Goal: Task Accomplishment & Management: Manage account settings

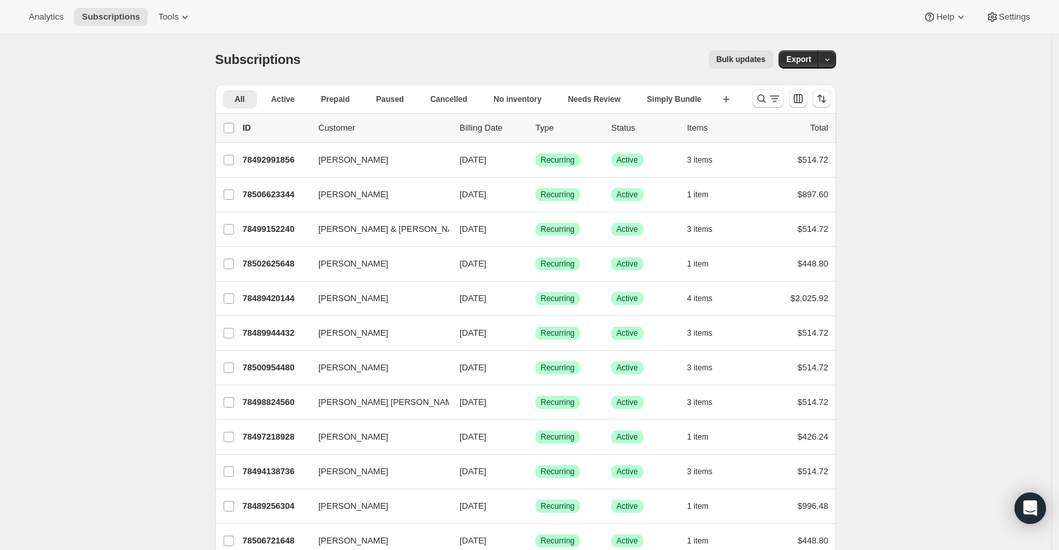
click at [144, 10] on div "Analytics Subscriptions Tools" at bounding box center [110, 17] width 178 height 18
click at [163, 13] on span "Tools" at bounding box center [168, 17] width 20 height 10
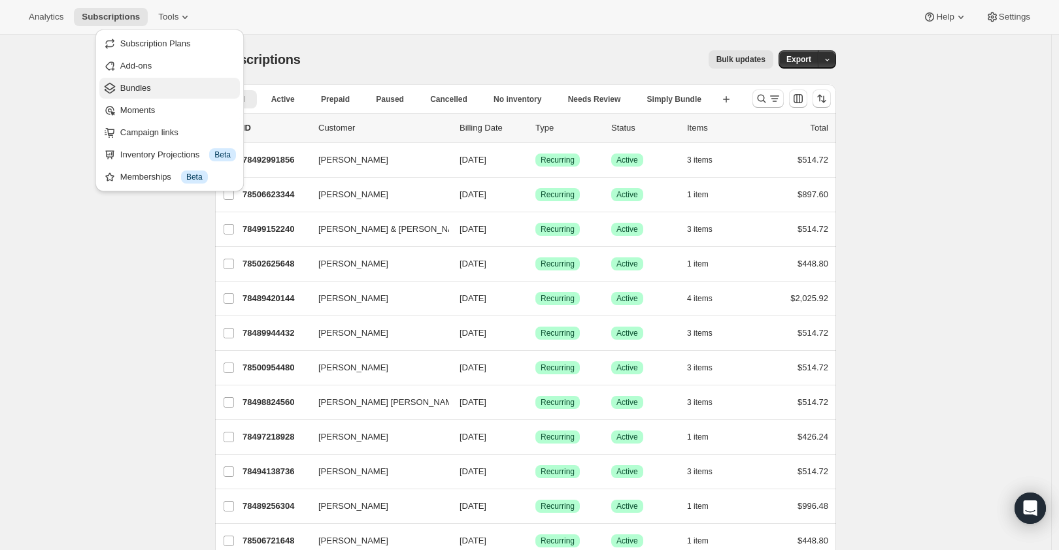
click at [154, 84] on span "Bundles" at bounding box center [178, 88] width 116 height 13
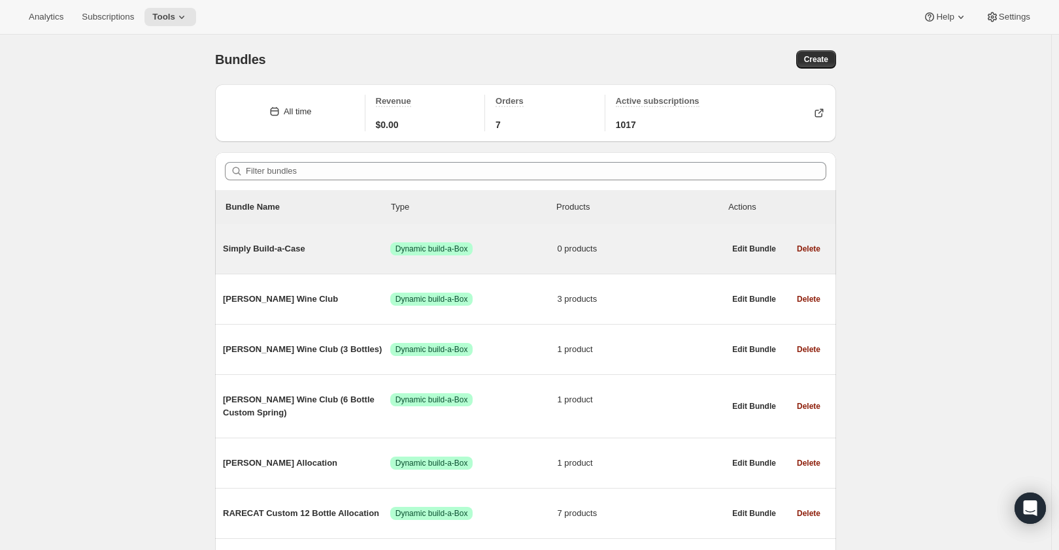
click at [291, 263] on div "Simply Build-a-Case Success Dynamic build-a-Box 0 products" at bounding box center [473, 249] width 501 height 34
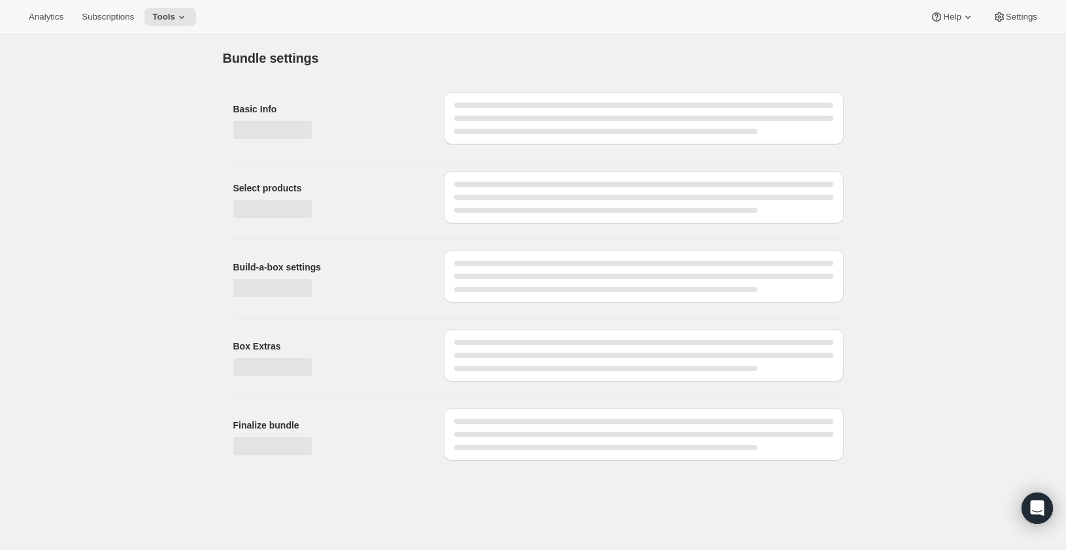
type input "Simply Build-a-Case"
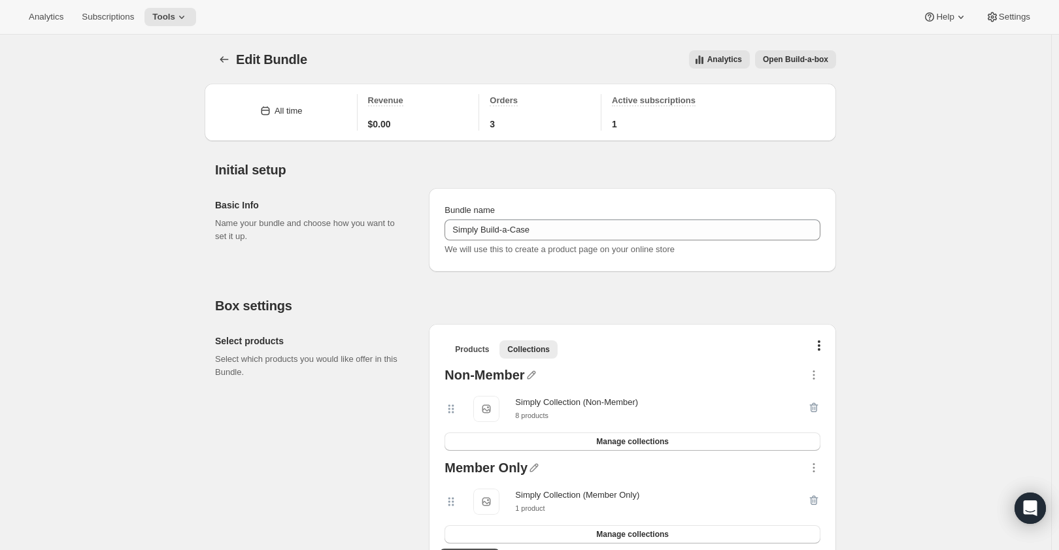
click at [791, 61] on span "Open Build-a-box" at bounding box center [795, 59] width 65 height 10
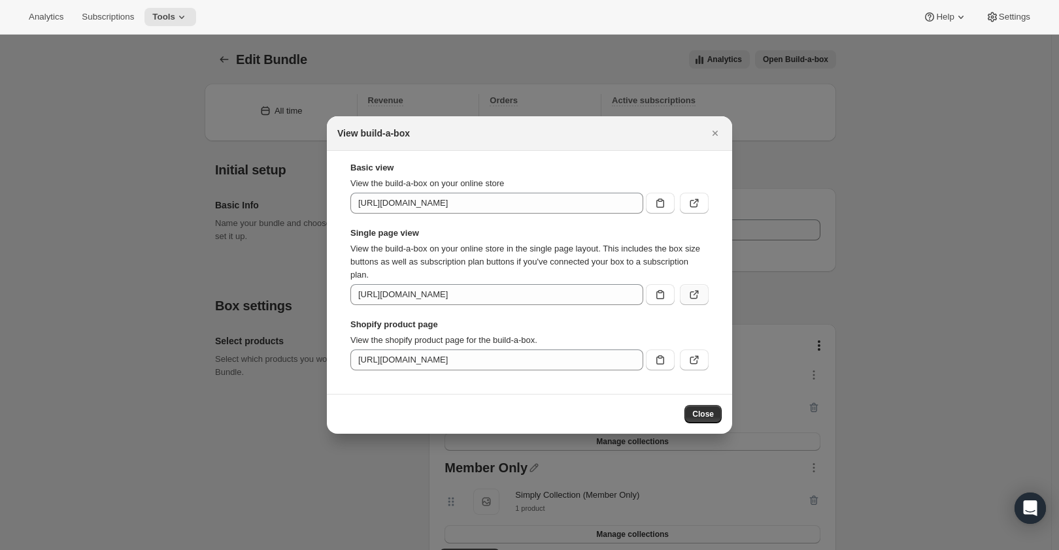
click at [690, 293] on icon ":rdu:" at bounding box center [694, 295] width 8 height 8
click at [663, 293] on icon ":rdu:" at bounding box center [660, 294] width 8 height 9
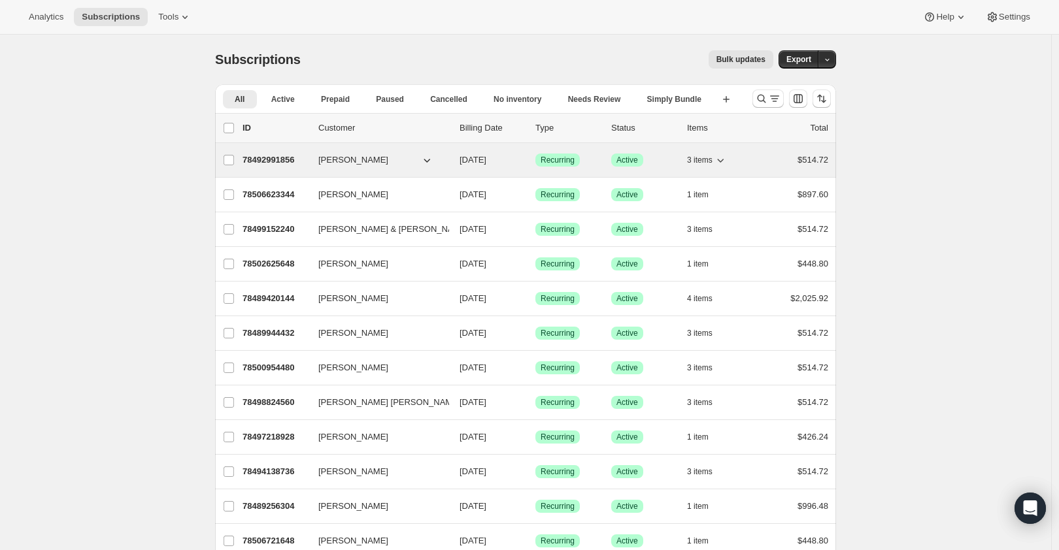
click at [276, 159] on p "78492991856" at bounding box center [274, 160] width 65 height 13
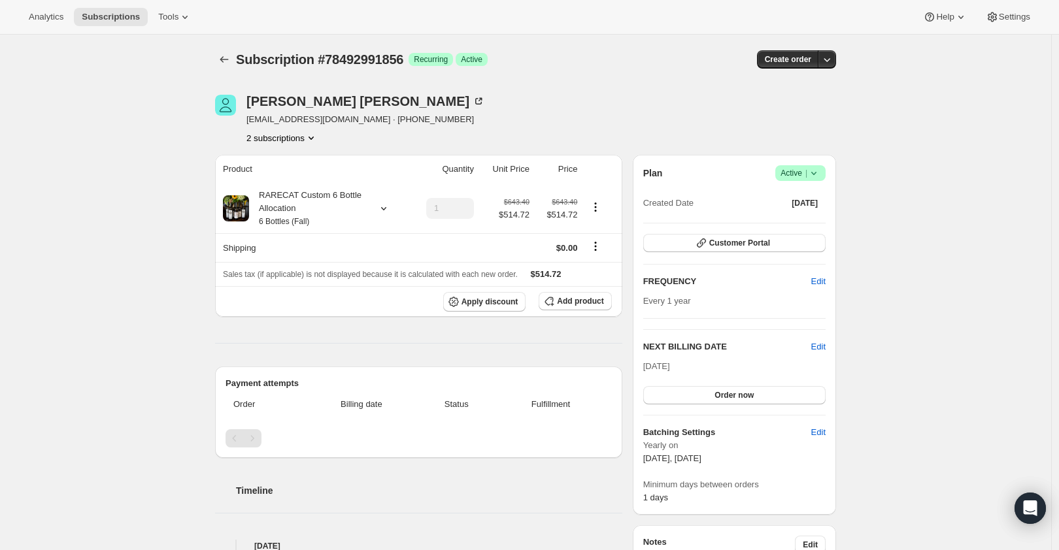
click at [315, 141] on icon "Product actions" at bounding box center [310, 137] width 13 height 13
click at [308, 178] on span "78513406320" at bounding box center [285, 184] width 91 height 13
click at [338, 213] on div "RARECAT Custom 6 Bottle Allocation 6 Bottles (Spring)" at bounding box center [308, 208] width 118 height 39
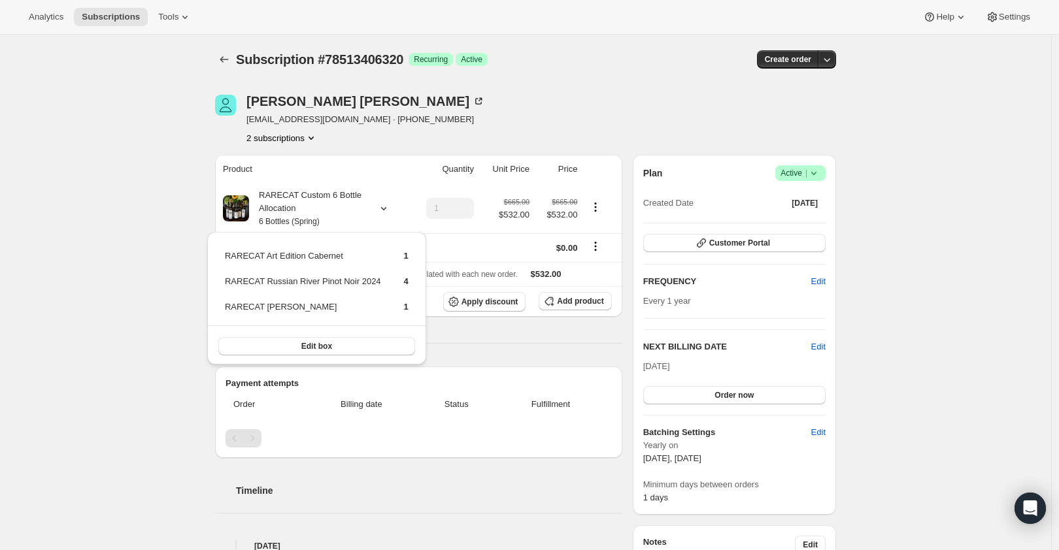
click at [629, 80] on div "Subscription #78513406320. This page is ready Subscription #78513406320 Success…" at bounding box center [525, 60] width 621 height 50
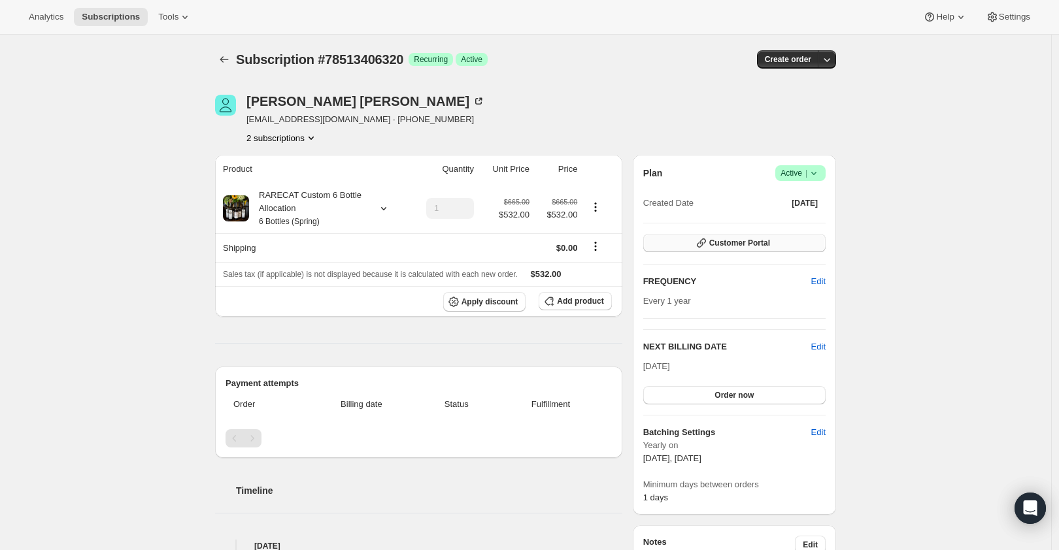
click at [761, 246] on span "Customer Portal" at bounding box center [739, 243] width 61 height 10
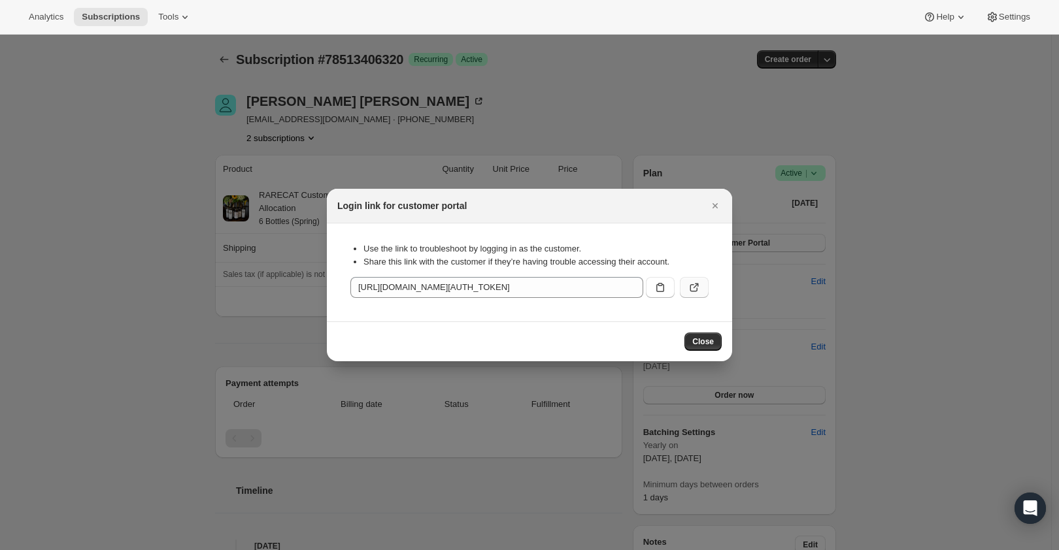
click at [691, 288] on icon ":rfb:" at bounding box center [693, 287] width 13 height 13
click at [707, 204] on button "Close" at bounding box center [715, 206] width 18 height 18
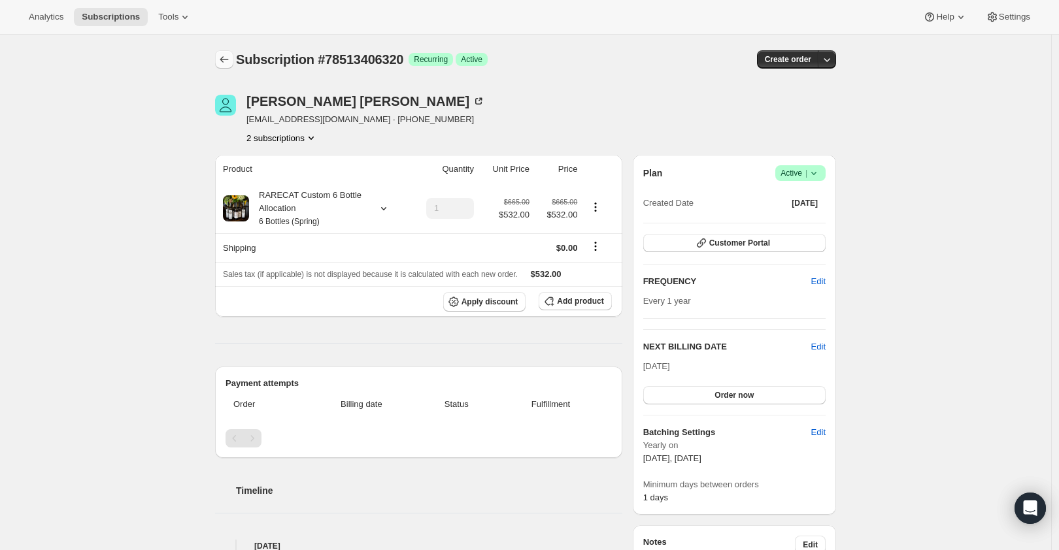
click at [225, 65] on icon "Subscriptions" at bounding box center [224, 59] width 13 height 13
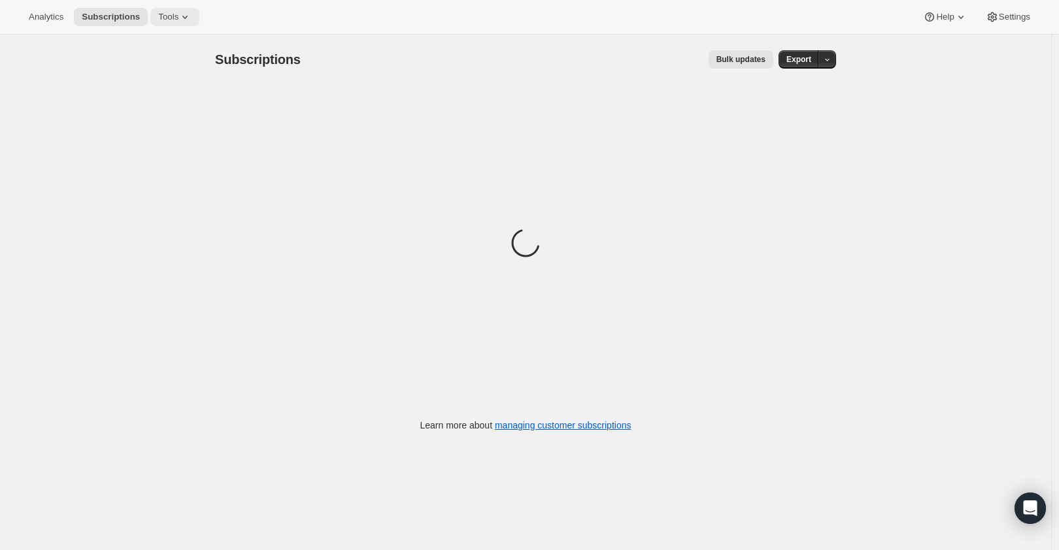
click at [160, 20] on span "Tools" at bounding box center [168, 17] width 20 height 10
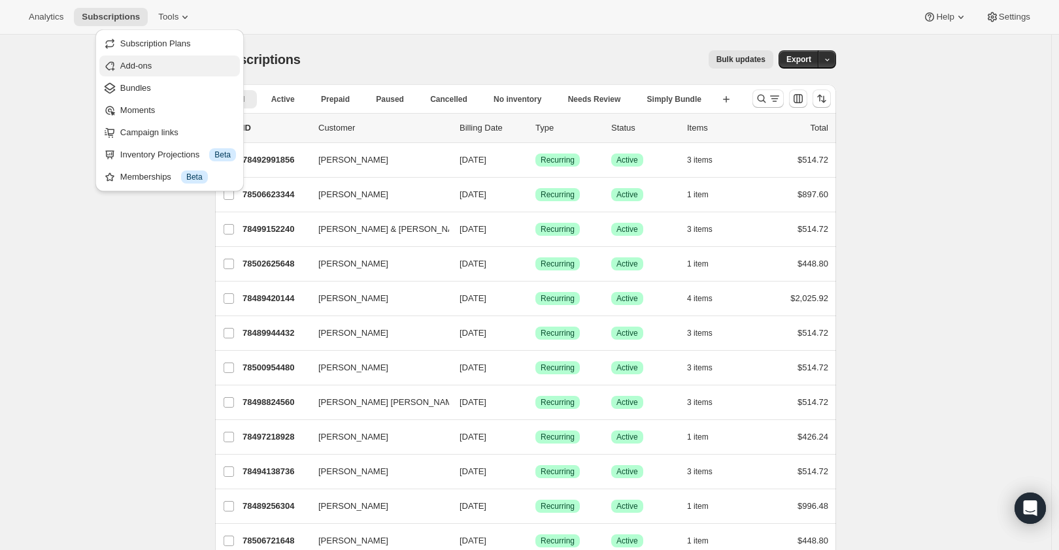
click at [174, 64] on span "Add-ons" at bounding box center [178, 65] width 116 height 13
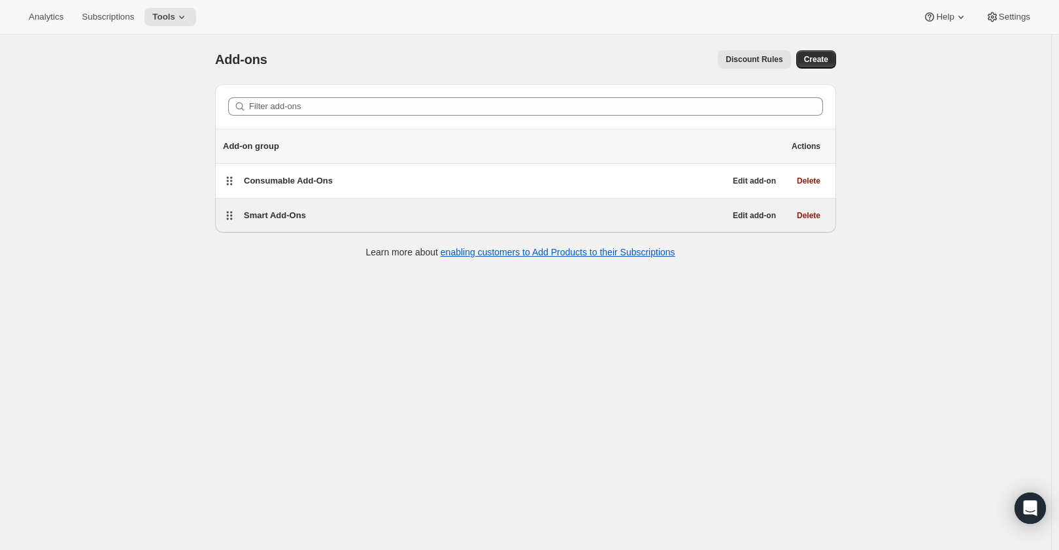
click at [298, 208] on div "Smart Add-Ons" at bounding box center [484, 215] width 481 height 18
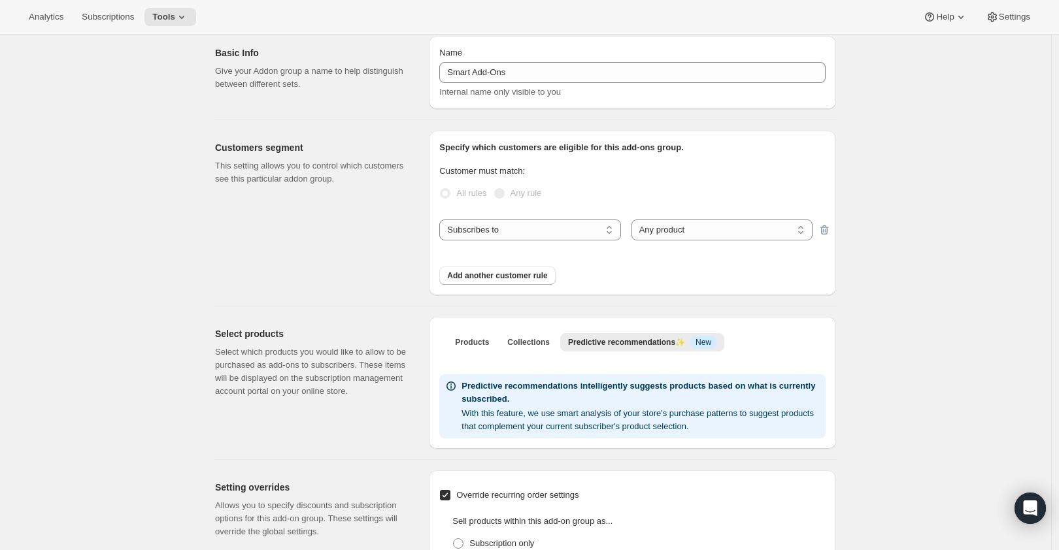
scroll to position [73, 0]
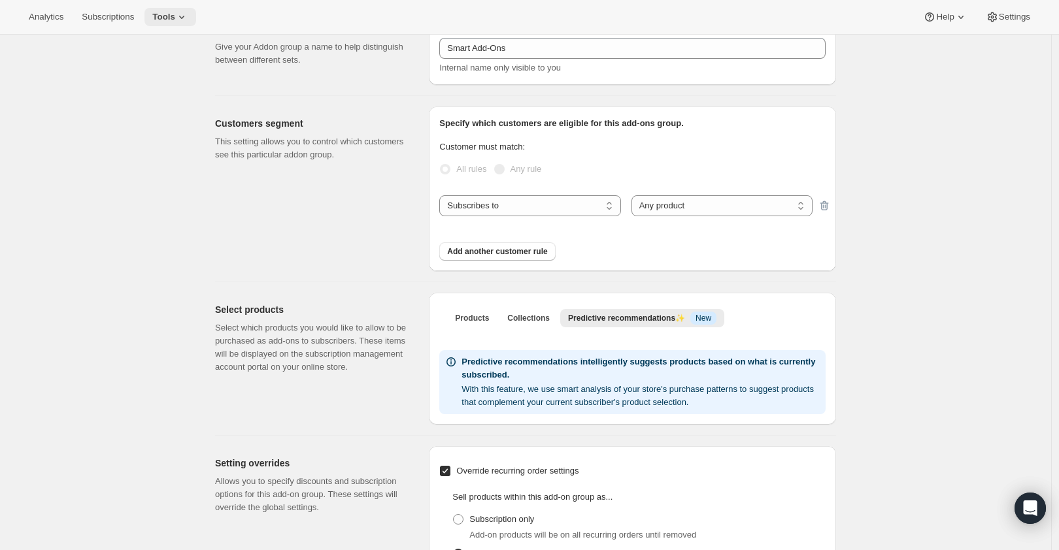
click at [160, 9] on button "Tools" at bounding box center [170, 17] width 52 height 18
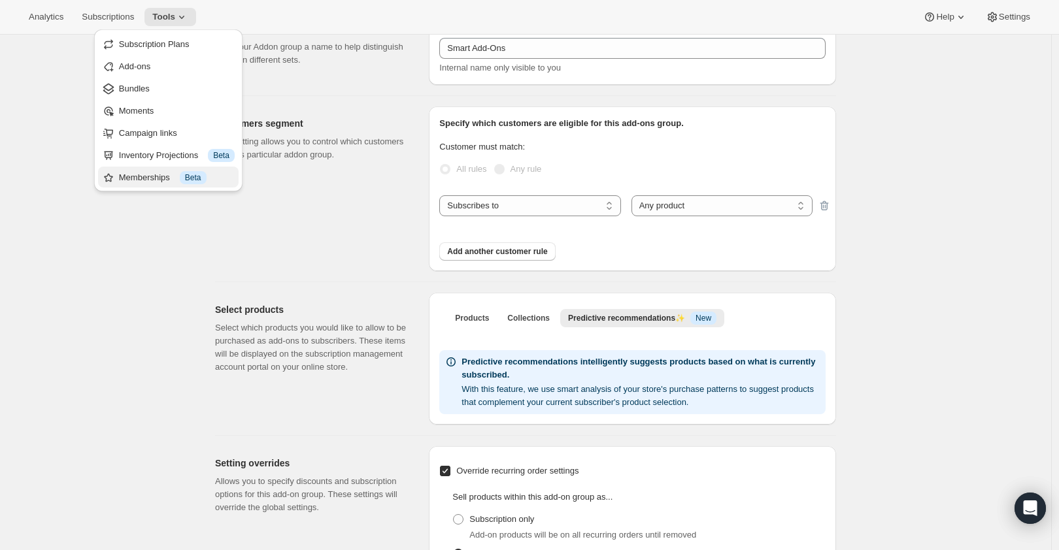
click at [146, 169] on button "Memberships Info Beta" at bounding box center [168, 177] width 140 height 21
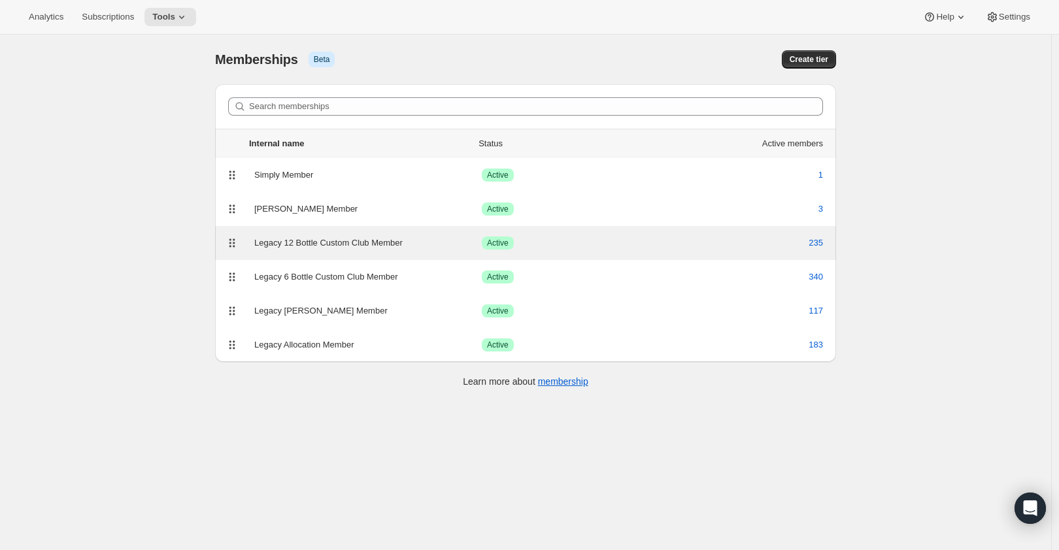
click at [295, 237] on div "Legacy 12 Bottle Custom Club Member" at bounding box center [367, 243] width 227 height 13
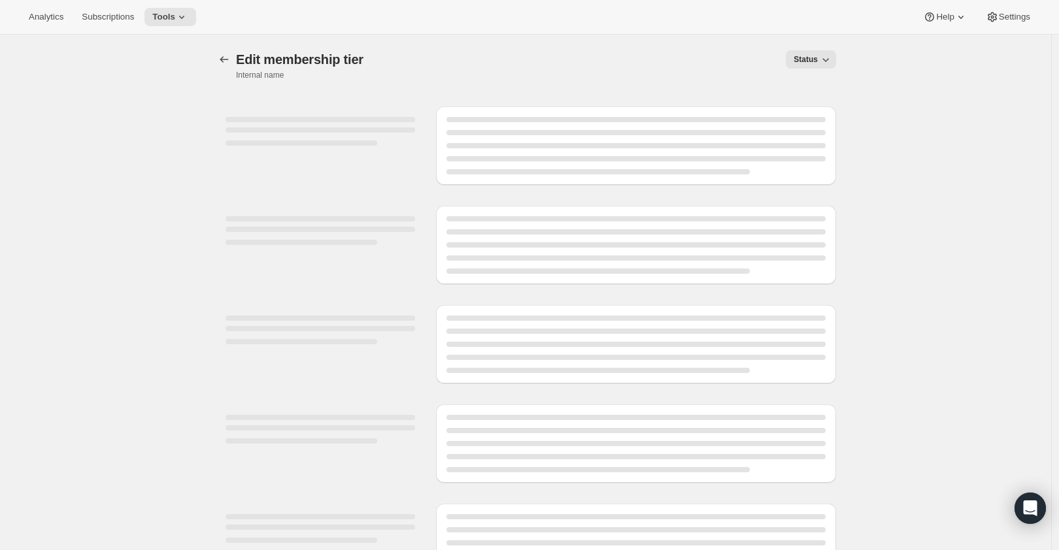
select select "products"
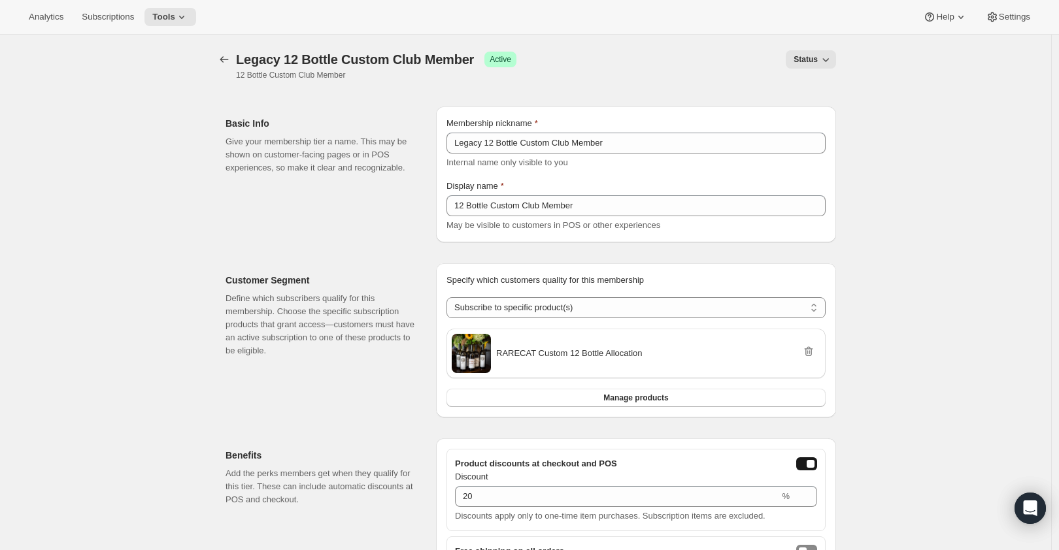
click at [223, 48] on div "[object Object]. This page is ready Legacy 12 Bottle Custom Club Member Success…" at bounding box center [525, 65] width 621 height 61
click at [223, 59] on icon "Memberships" at bounding box center [224, 59] width 13 height 13
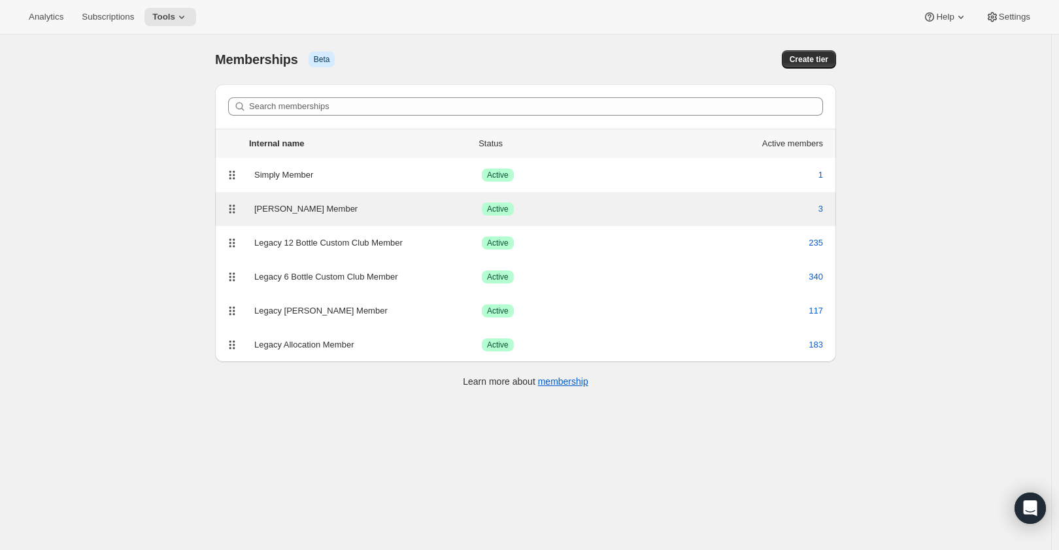
click at [306, 209] on div "[PERSON_NAME] Member" at bounding box center [367, 209] width 227 height 13
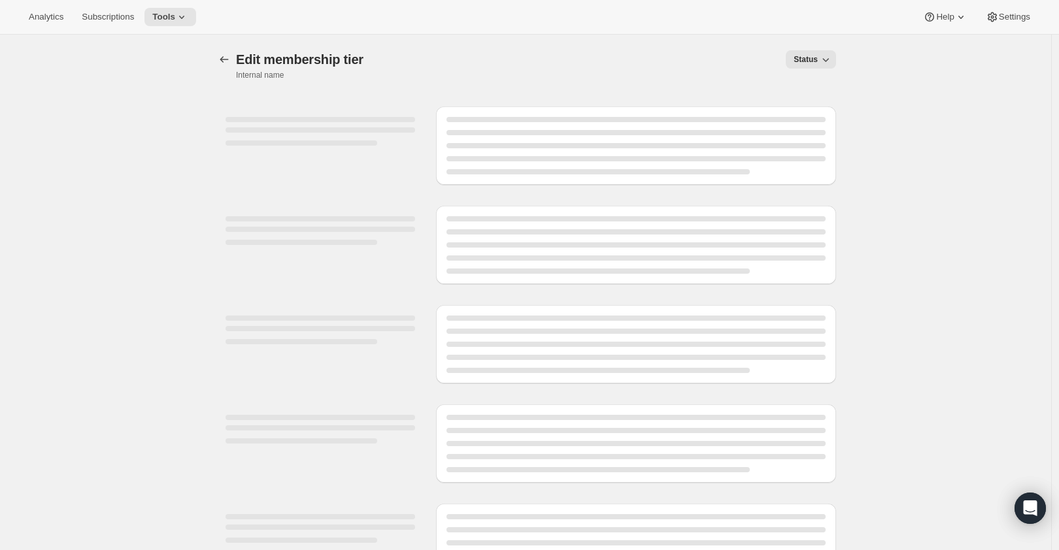
select select "variants"
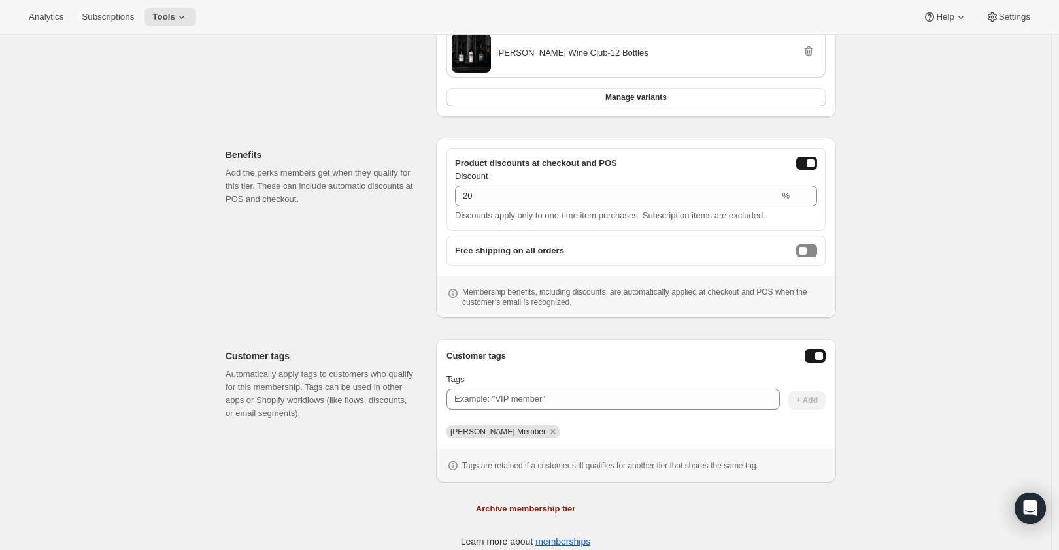
scroll to position [363, 0]
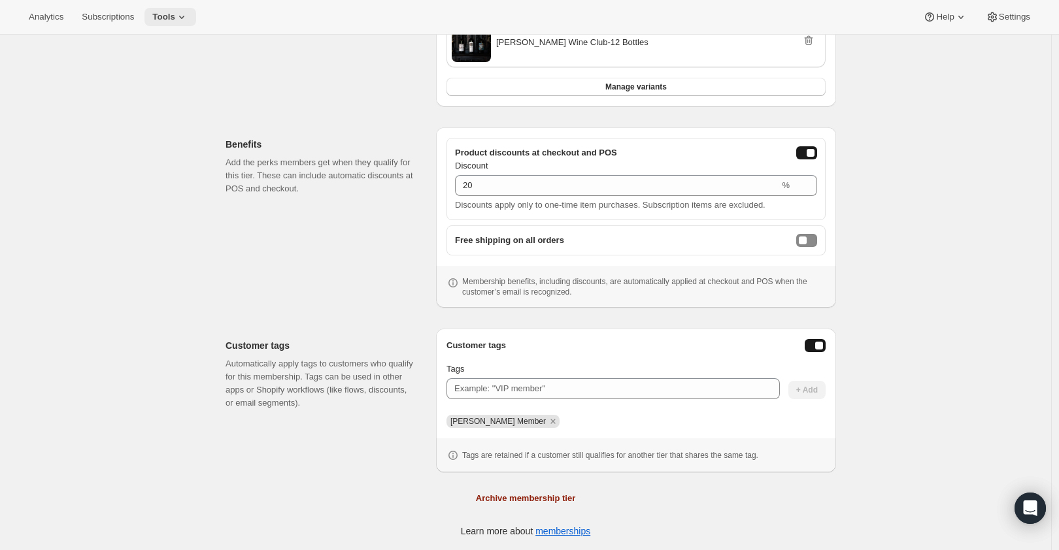
click at [160, 14] on span "Tools" at bounding box center [163, 17] width 23 height 10
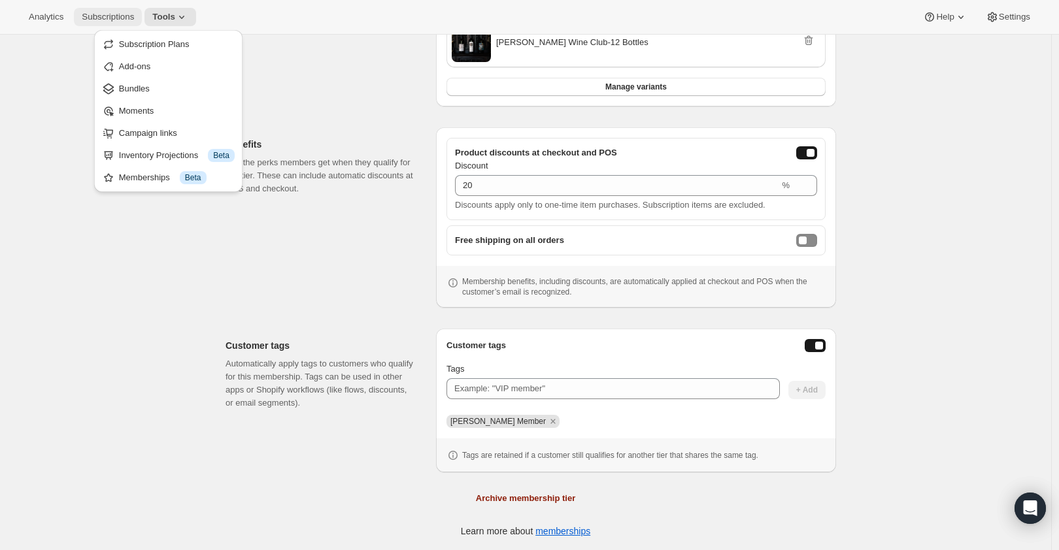
click at [114, 18] on span "Subscriptions" at bounding box center [108, 17] width 52 height 10
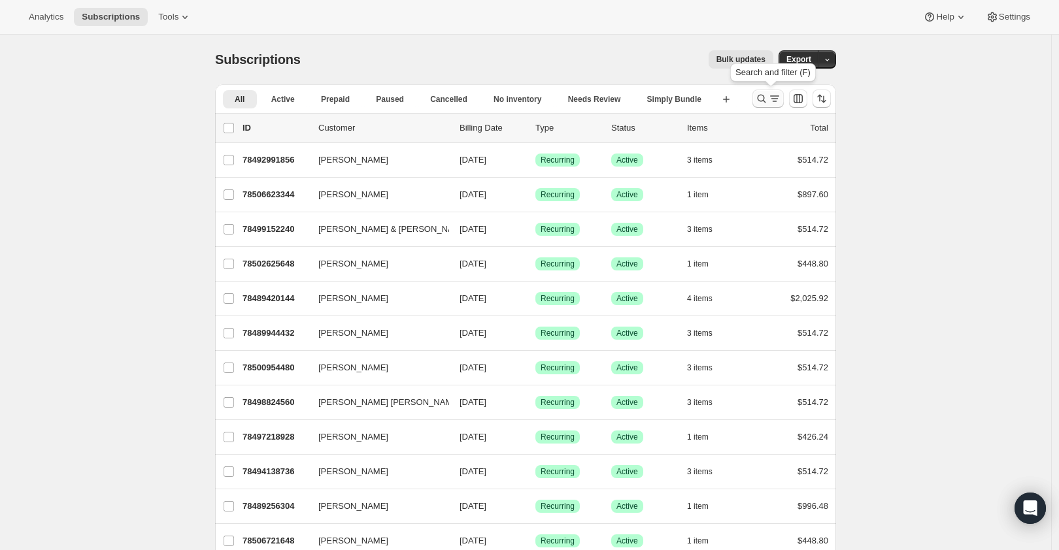
click at [763, 95] on icon "Search and filter results" at bounding box center [761, 98] width 13 height 13
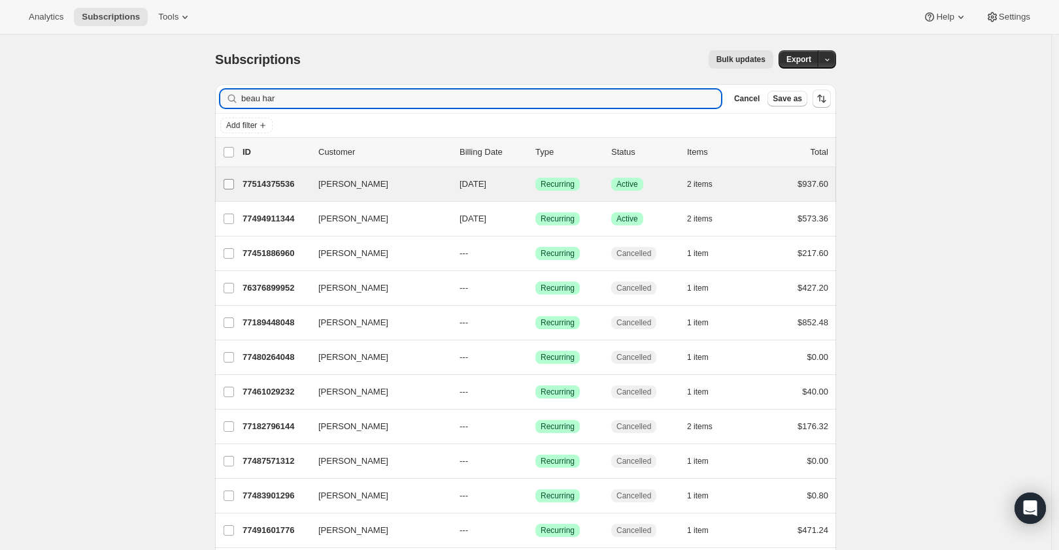
type input "beau har"
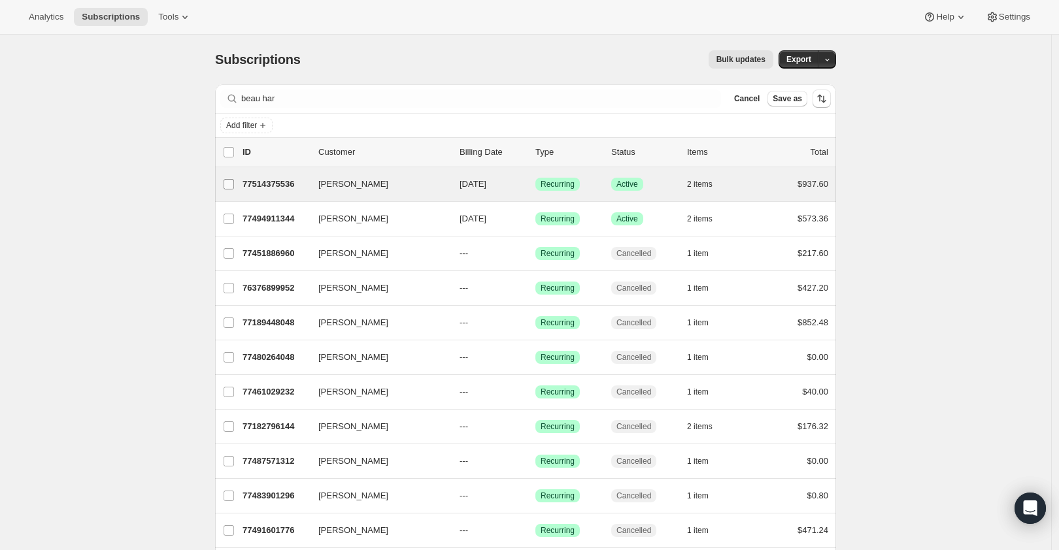
click at [233, 180] on input "[PERSON_NAME]" at bounding box center [228, 184] width 10 height 10
checkbox input "true"
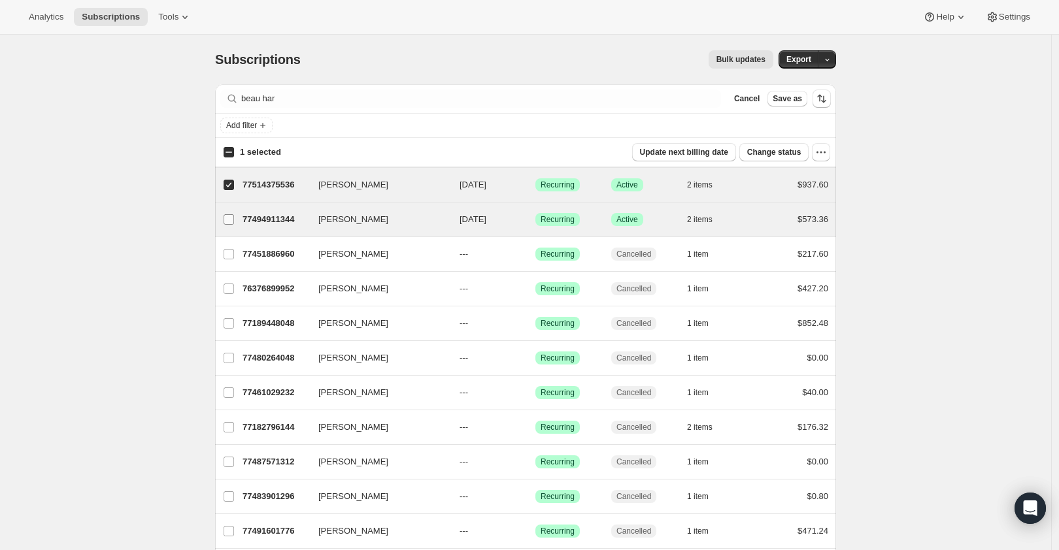
click at [227, 216] on input "[PERSON_NAME]" at bounding box center [228, 219] width 10 height 10
checkbox input "true"
click at [825, 157] on icon "button" at bounding box center [820, 152] width 13 height 13
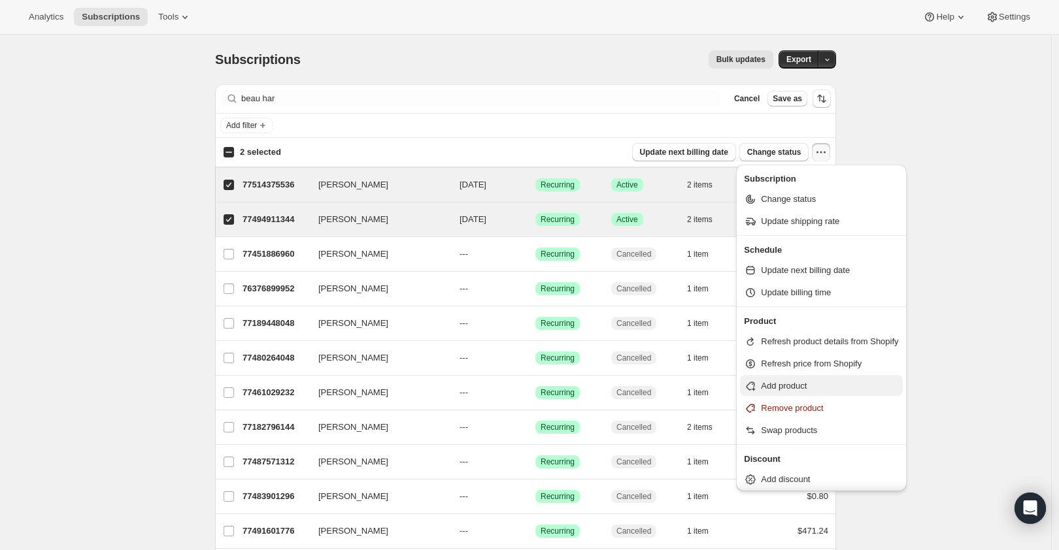
scroll to position [2, 0]
click at [893, 141] on div "Subscriptions. This page is ready Subscriptions Bulk updates More actions Bulk …" at bounding box center [525, 536] width 1051 height 1002
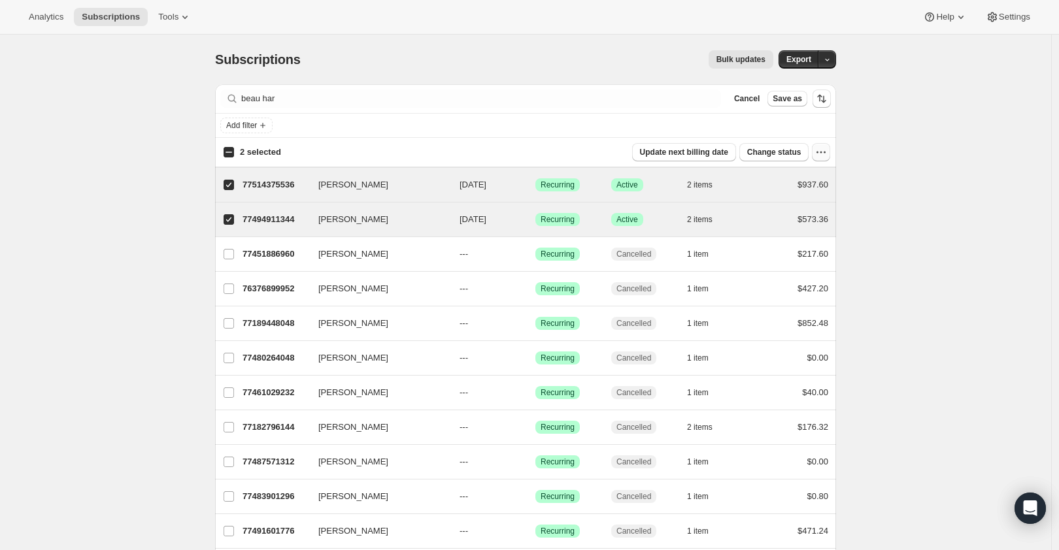
click at [822, 150] on icon "button" at bounding box center [820, 152] width 13 height 13
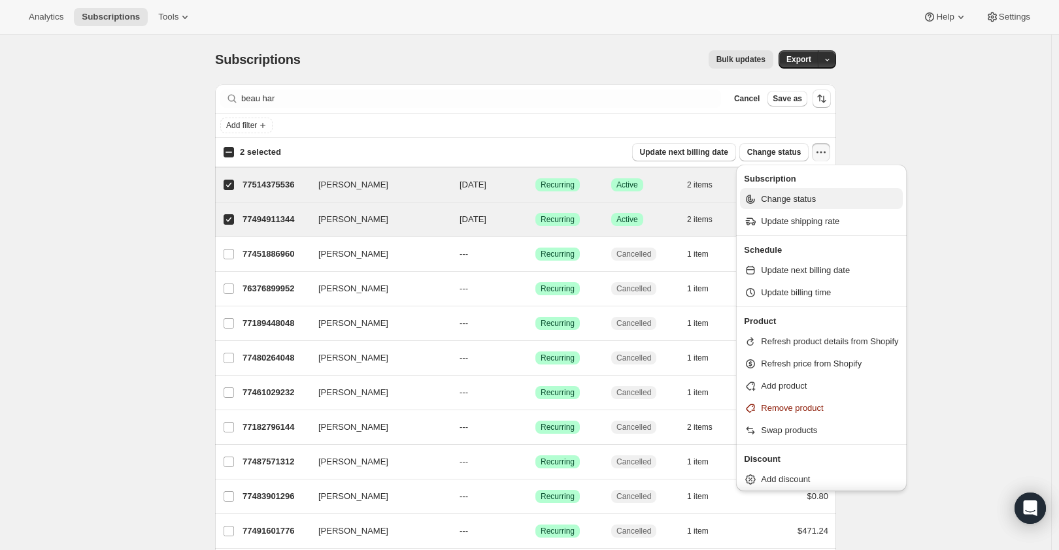
click at [802, 195] on span "Change status" at bounding box center [788, 199] width 55 height 10
select select "18"
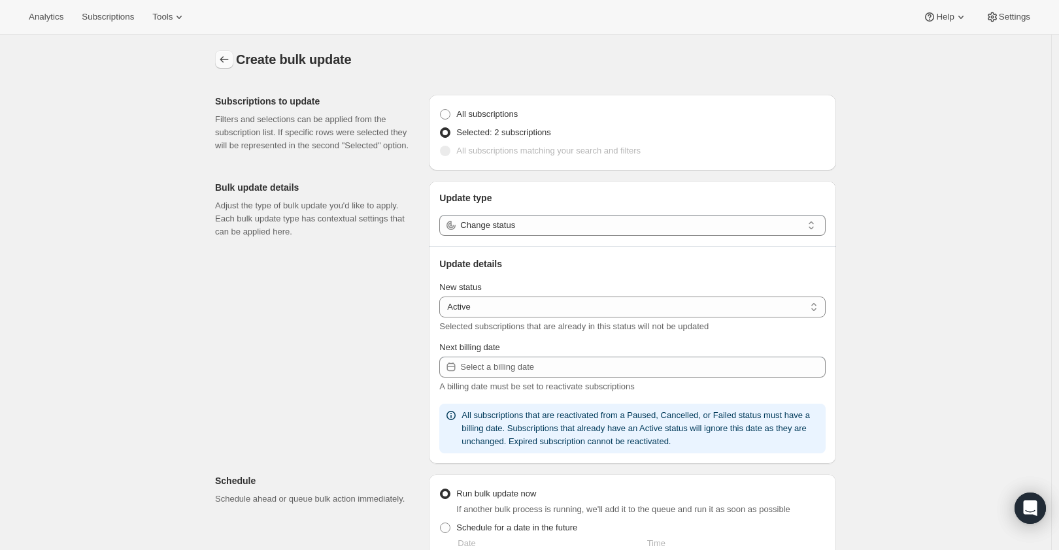
click at [223, 59] on icon "button" at bounding box center [224, 59] width 13 height 13
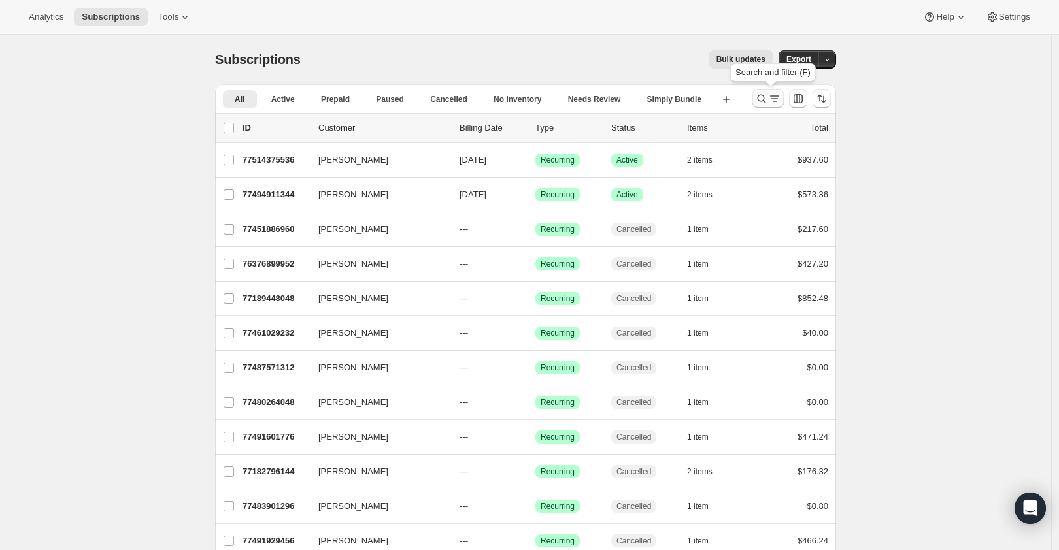
click at [767, 99] on icon "Search and filter results" at bounding box center [761, 98] width 13 height 13
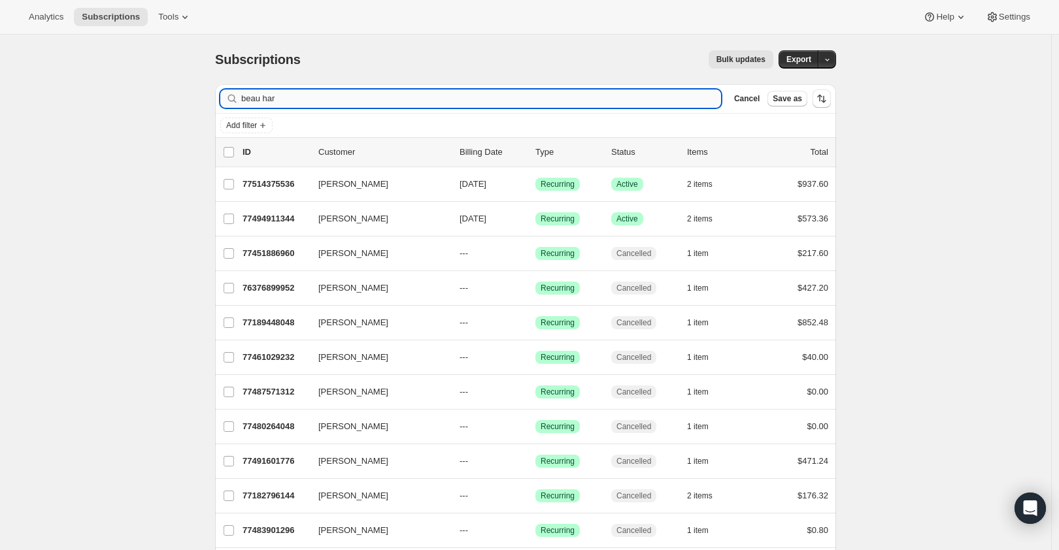
click at [459, 101] on input "beau har" at bounding box center [481, 99] width 480 height 18
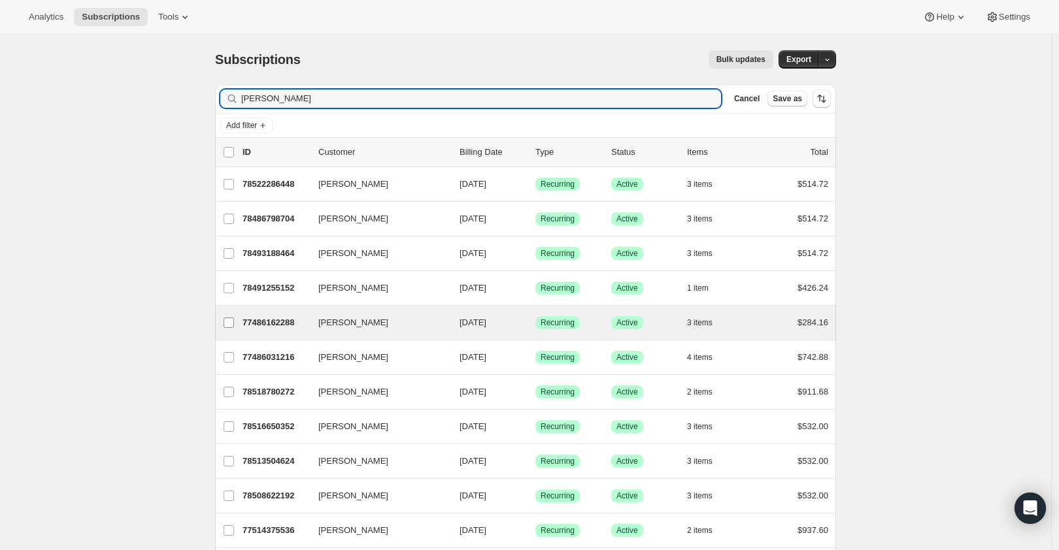
type input "[PERSON_NAME]"
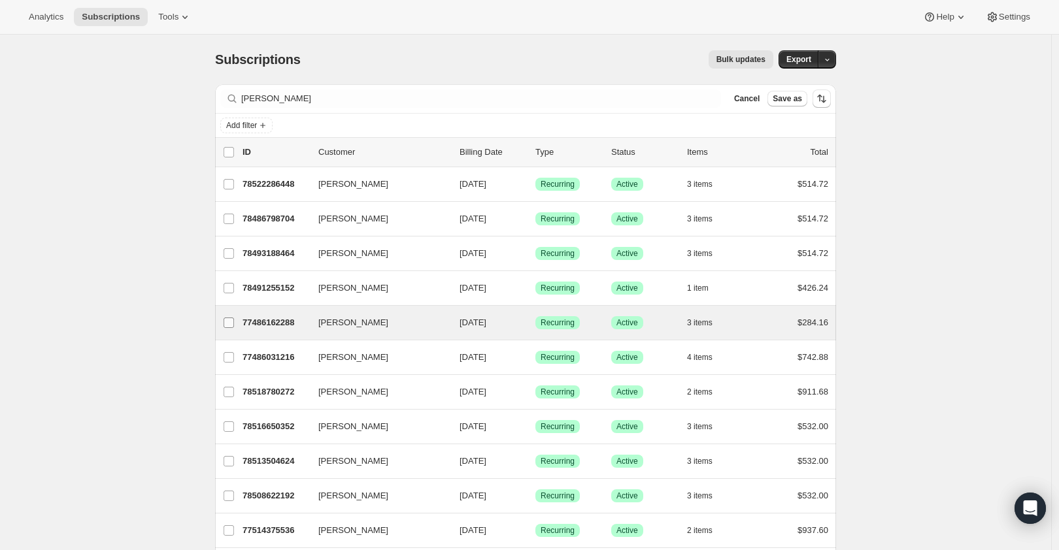
click at [226, 322] on input "[PERSON_NAME]" at bounding box center [228, 323] width 10 height 10
click at [266, 327] on p "77486162288" at bounding box center [274, 323] width 65 height 13
checkbox input "false"
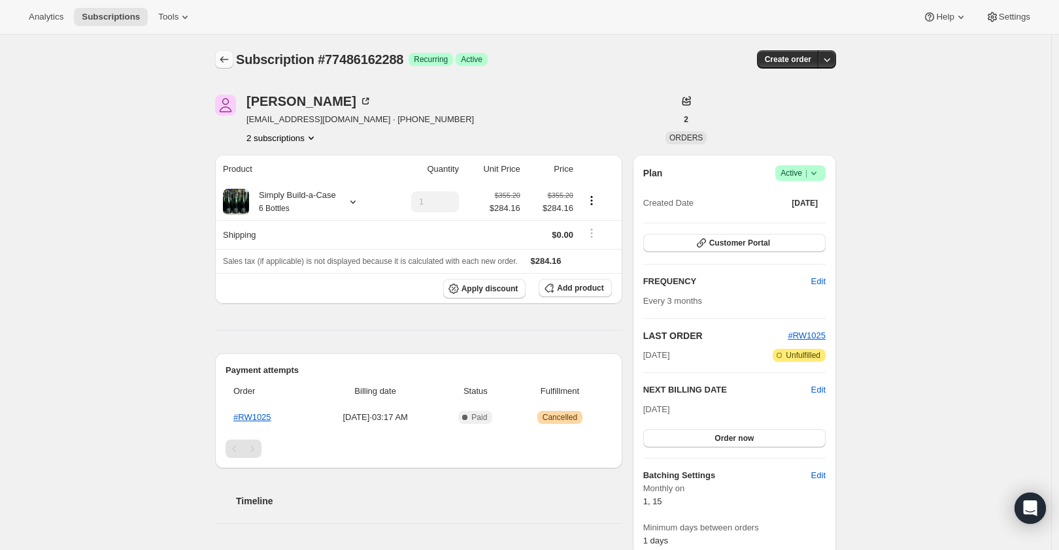
click at [230, 54] on icon "Subscriptions" at bounding box center [224, 59] width 13 height 13
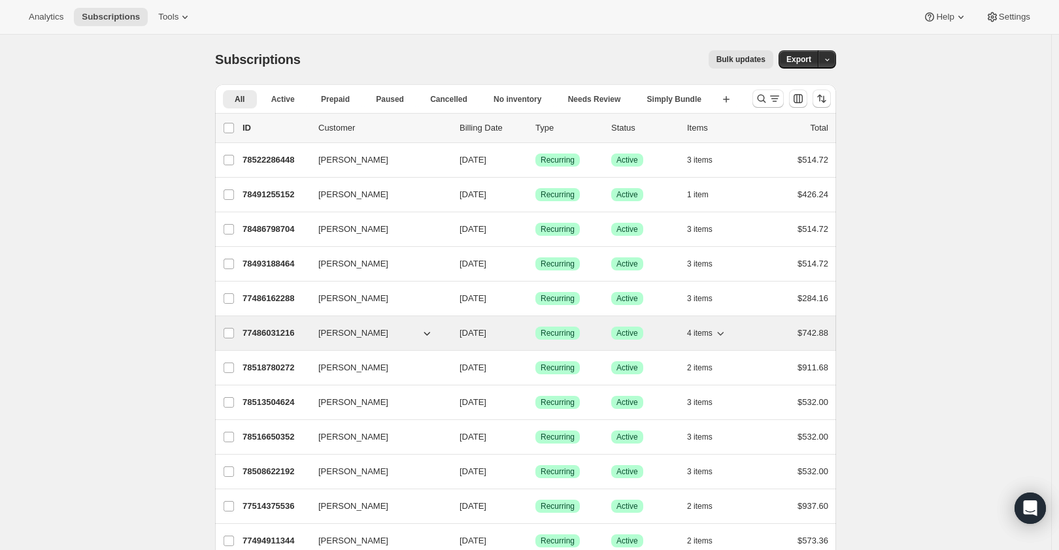
click at [433, 332] on icon "button" at bounding box center [426, 333] width 13 height 13
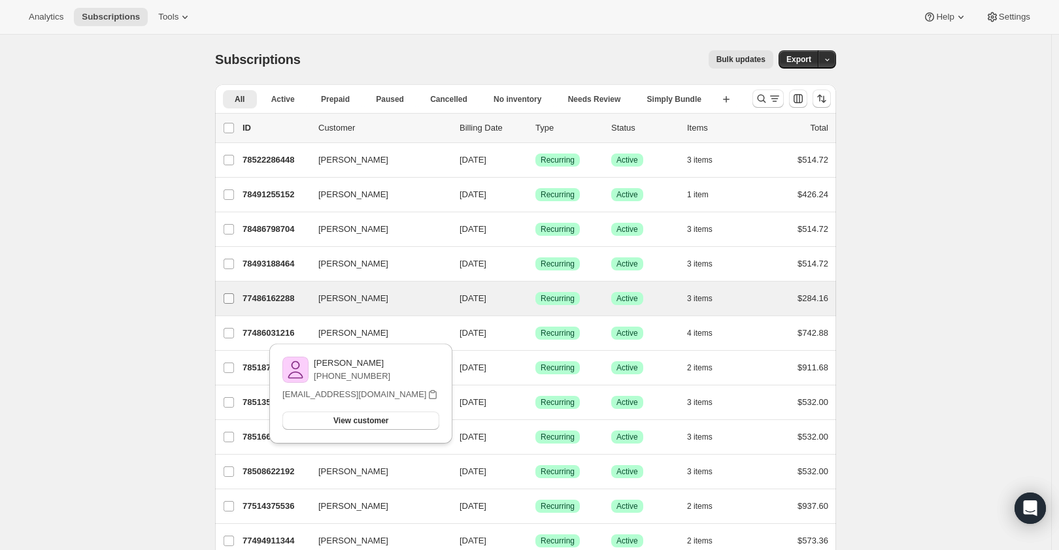
click at [233, 297] on input "[PERSON_NAME]" at bounding box center [228, 298] width 10 height 10
checkbox input "true"
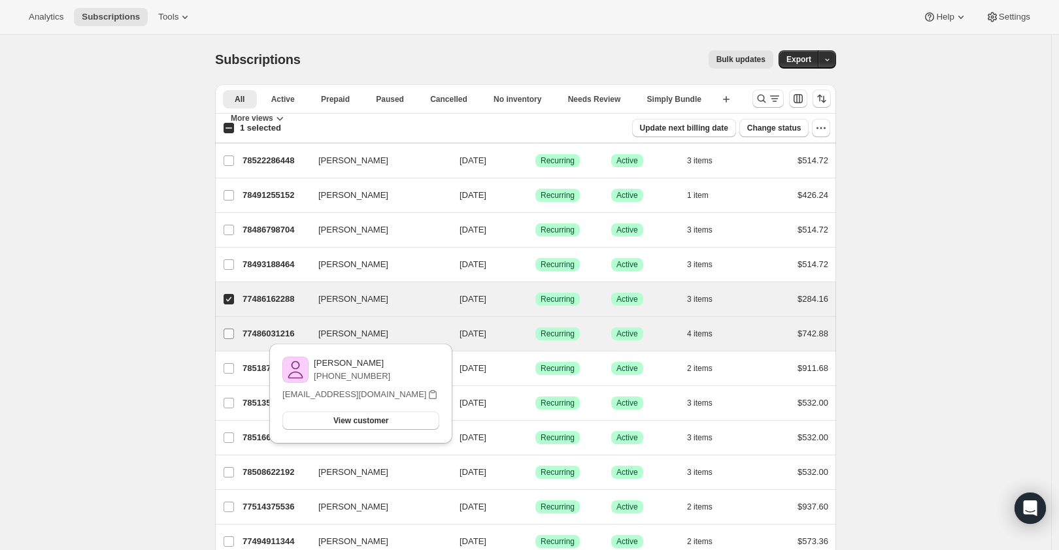
click at [233, 327] on label "[PERSON_NAME]" at bounding box center [228, 334] width 27 height 34
click at [233, 329] on input "[PERSON_NAME]" at bounding box center [228, 334] width 10 height 10
checkbox input "true"
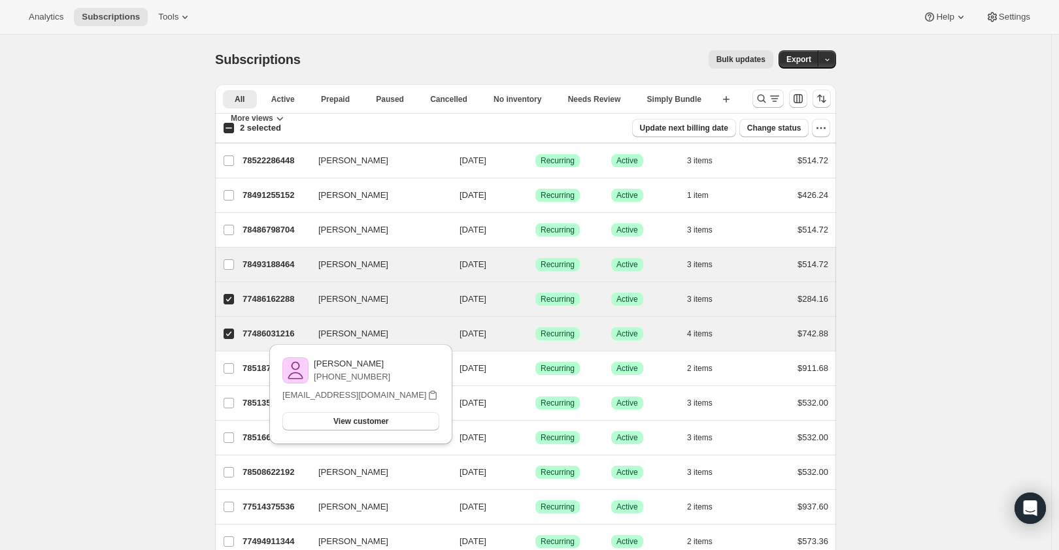
scroll to position [73, 0]
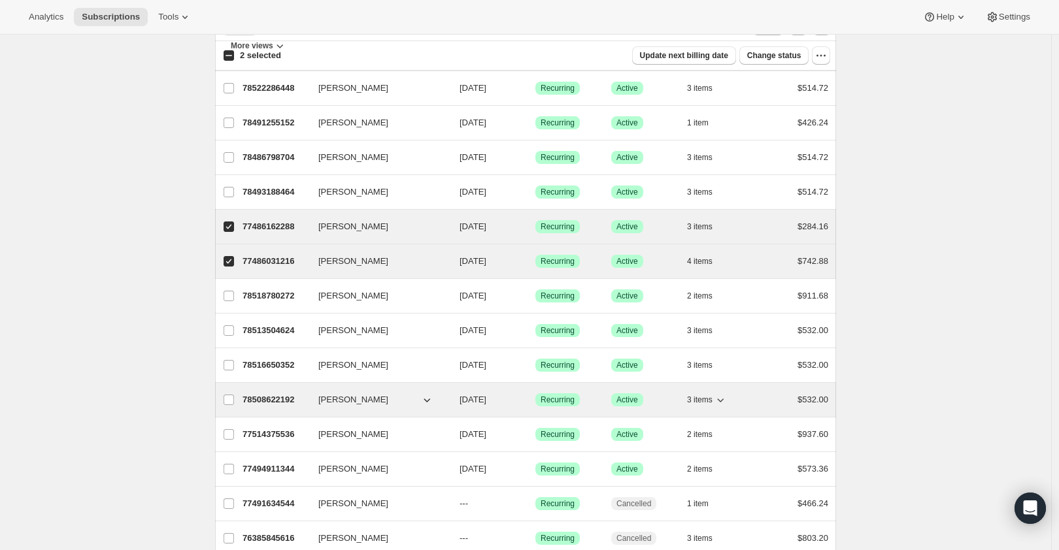
scroll to position [145, 0]
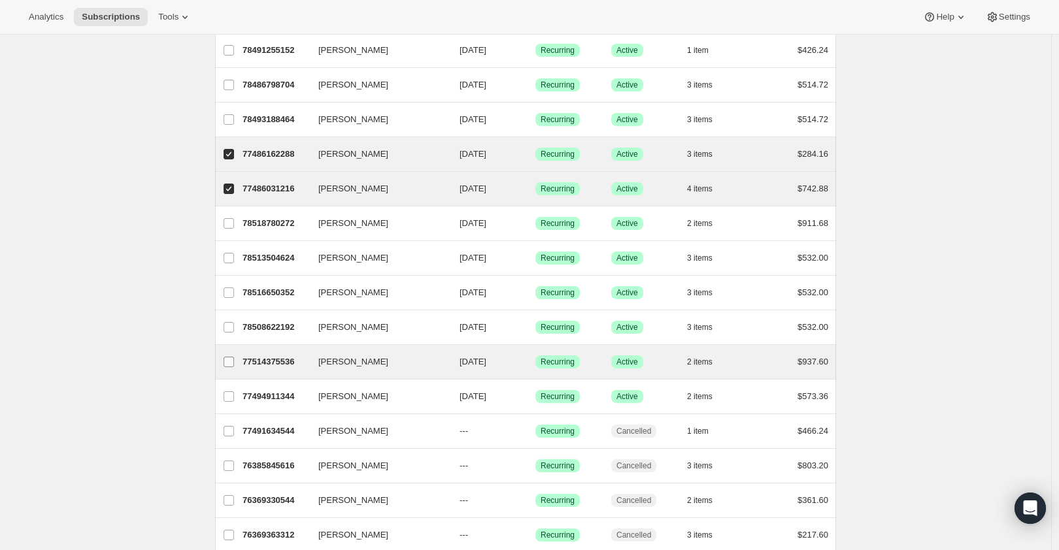
click at [234, 363] on input "[PERSON_NAME]" at bounding box center [228, 362] width 10 height 10
checkbox input "true"
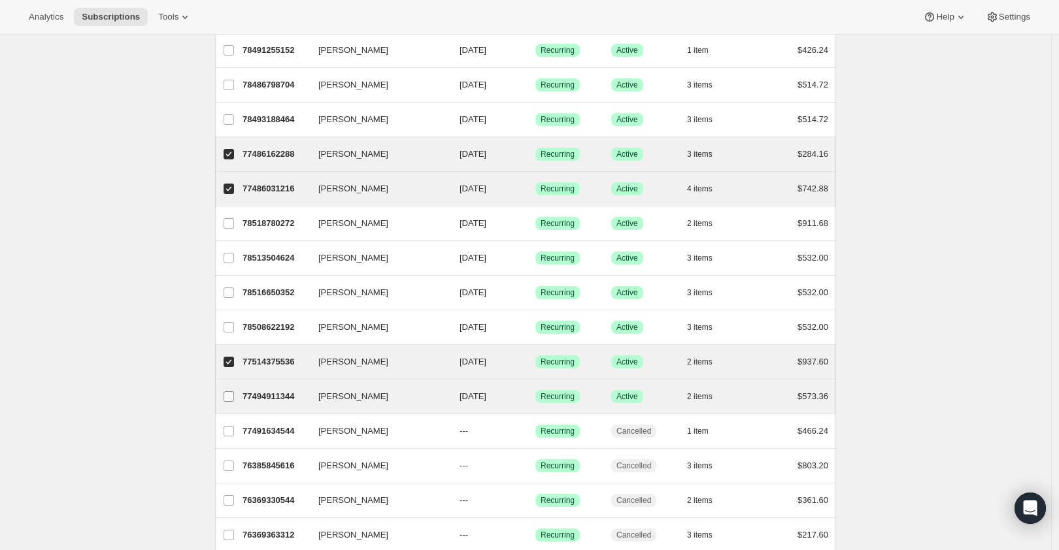
click at [234, 394] on input "[PERSON_NAME]" at bounding box center [228, 396] width 10 height 10
checkbox input "true"
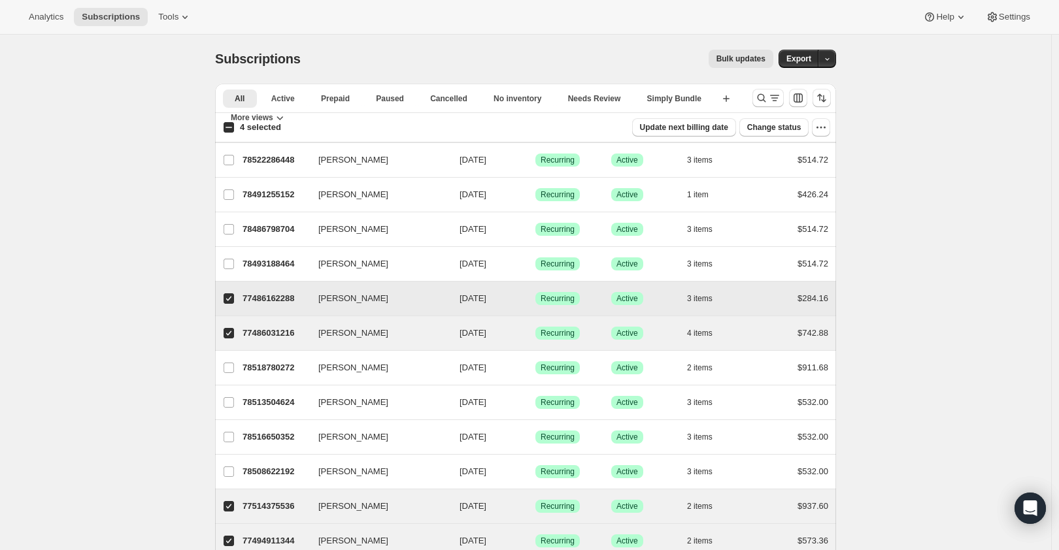
scroll to position [0, 0]
click at [817, 129] on icon "button" at bounding box center [820, 128] width 13 height 13
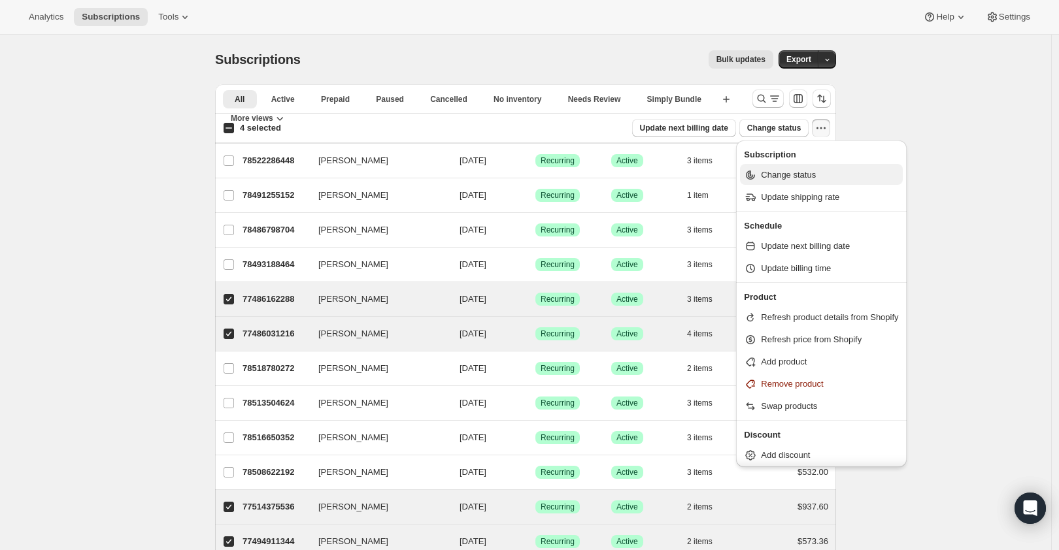
click at [814, 177] on span "Change status" at bounding box center [829, 175] width 137 height 13
select select "18"
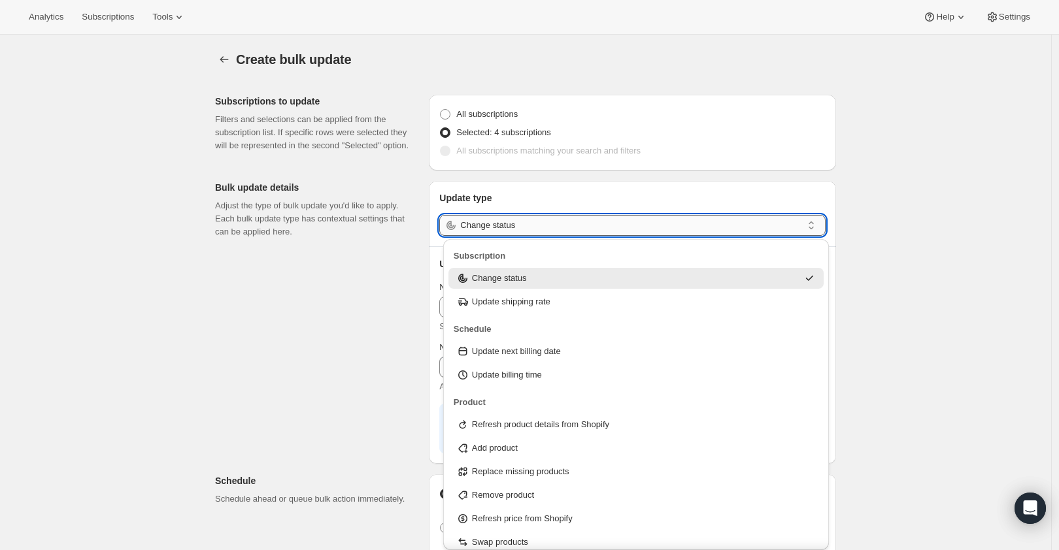
click at [608, 235] on div "Analytics Subscriptions Tools Help Settings Skip to content Create bulk update.…" at bounding box center [529, 458] width 1059 height 917
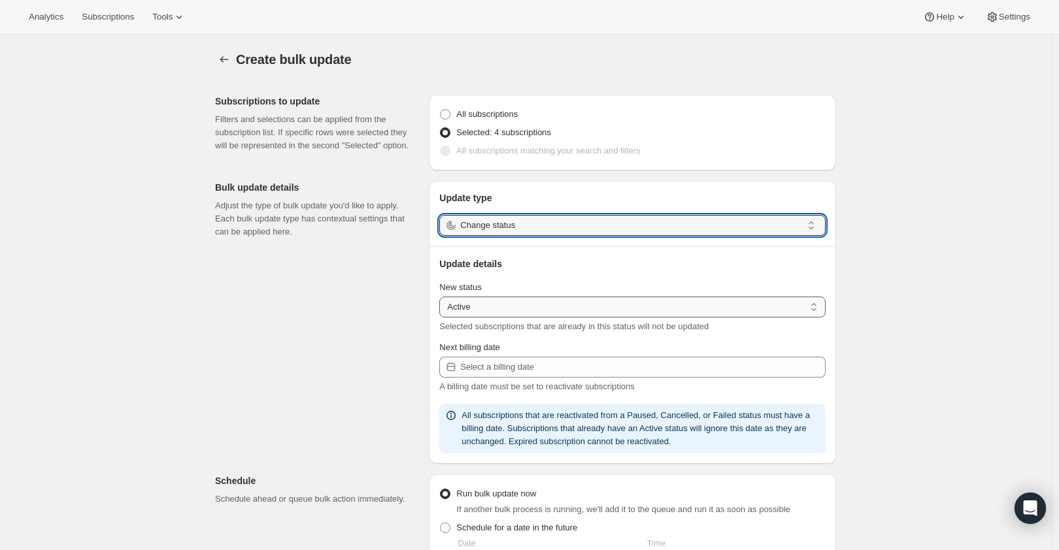
click at [600, 306] on select "Active Paused Cancelled" at bounding box center [632, 307] width 386 height 21
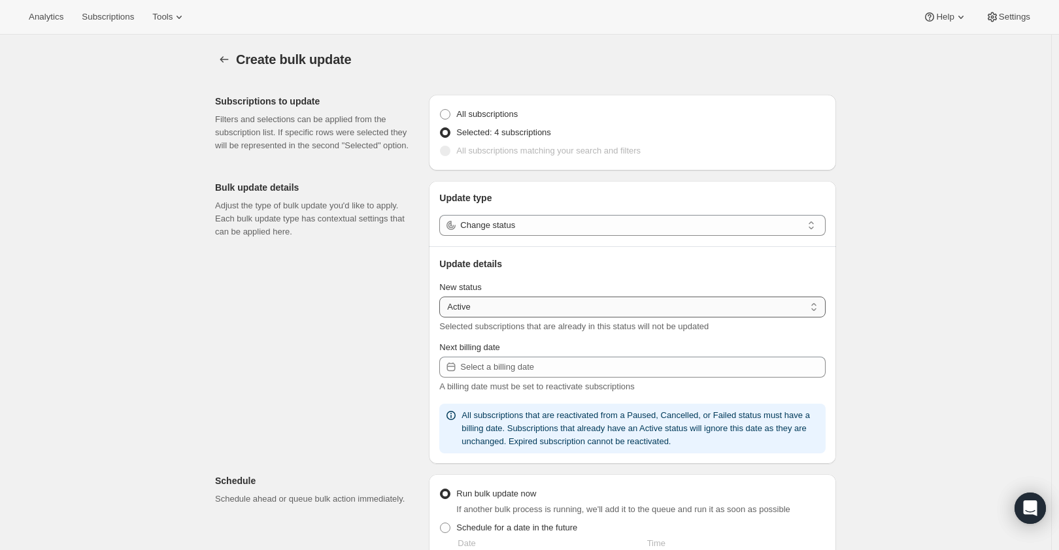
select select "cancelled"
click at [442, 297] on select "Active Paused Cancelled" at bounding box center [632, 307] width 386 height 21
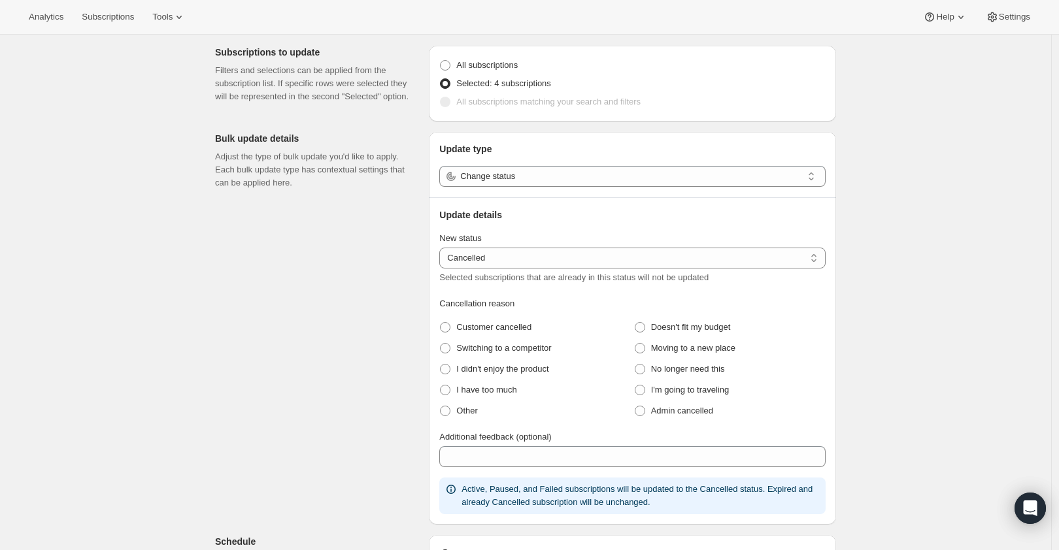
scroll to position [73, 0]
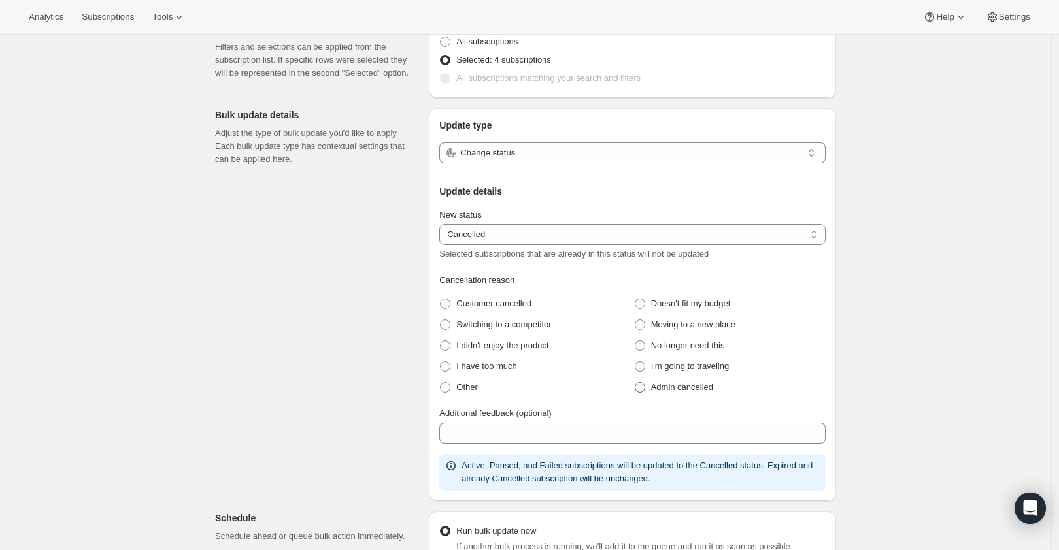
click at [669, 387] on span "Admin cancelled" at bounding box center [682, 387] width 62 height 10
click at [635, 383] on cancelled "Admin cancelled" at bounding box center [634, 382] width 1 height 1
radio cancelled "true"
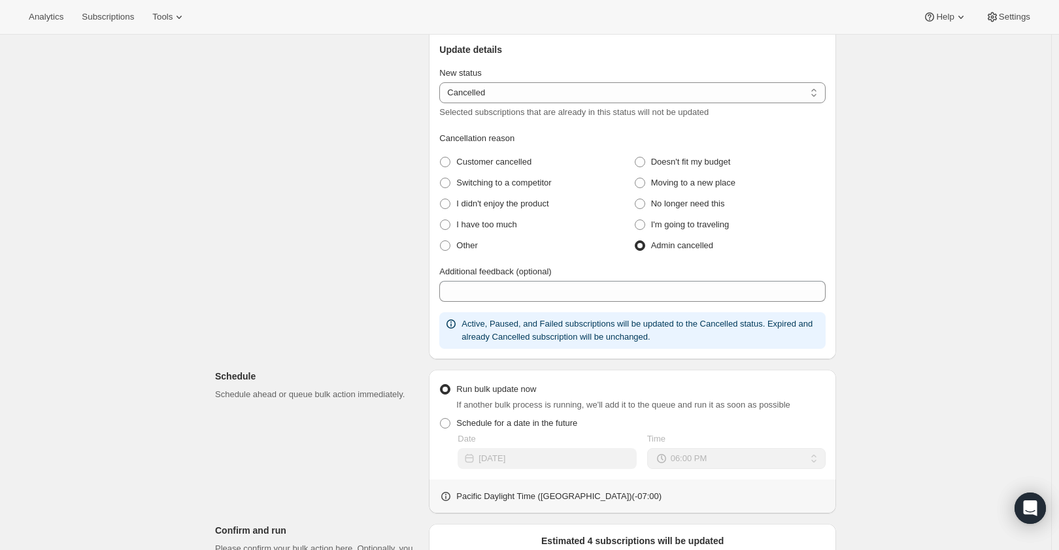
scroll to position [218, 0]
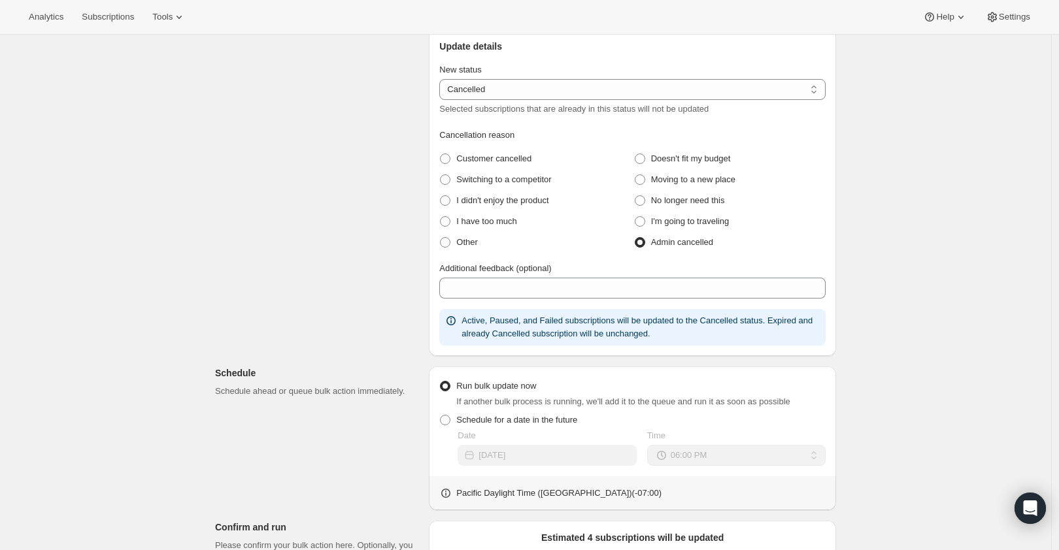
click at [531, 303] on div "Cancellation reason Customer cancelled Doesn't fit my budget Switching to a com…" at bounding box center [632, 237] width 386 height 217
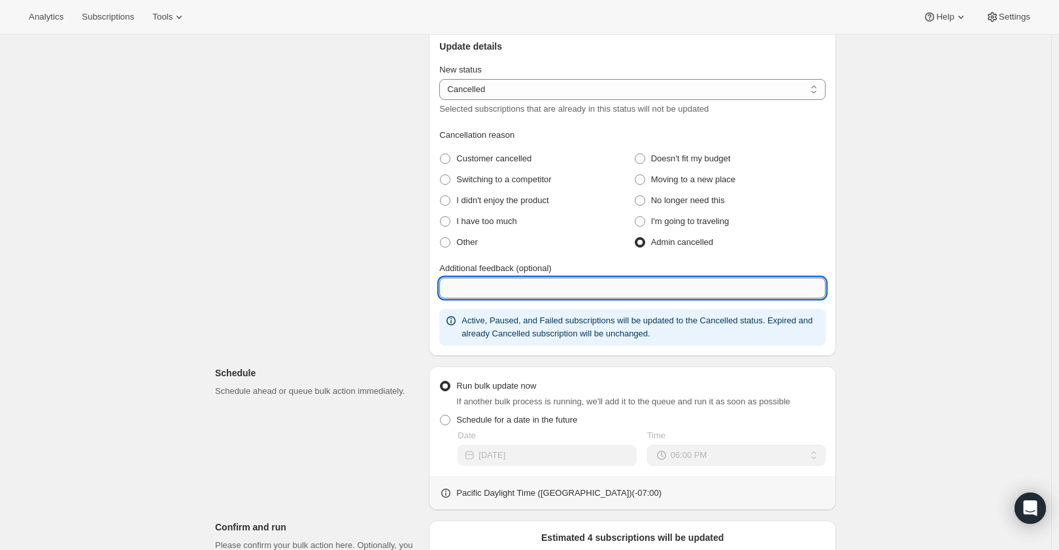
click at [533, 291] on input "Additional feedback (optional)" at bounding box center [632, 288] width 386 height 21
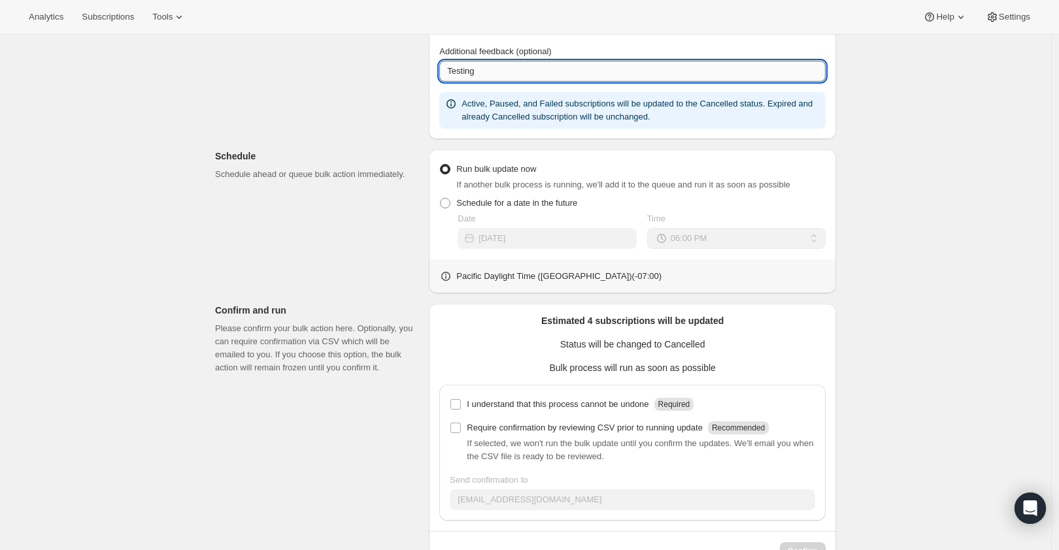
scroll to position [476, 0]
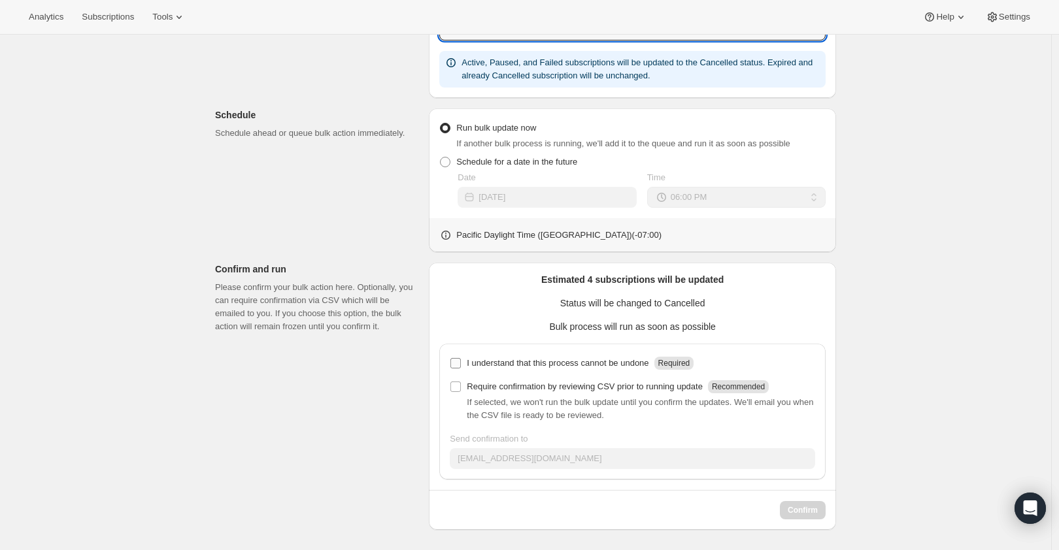
type input "Testing"
click at [523, 361] on p "I understand that this process cannot be undone" at bounding box center [558, 363] width 182 height 13
click at [461, 361] on input "I understand that this process cannot be undone Required" at bounding box center [455, 363] width 10 height 10
checkbox input "true"
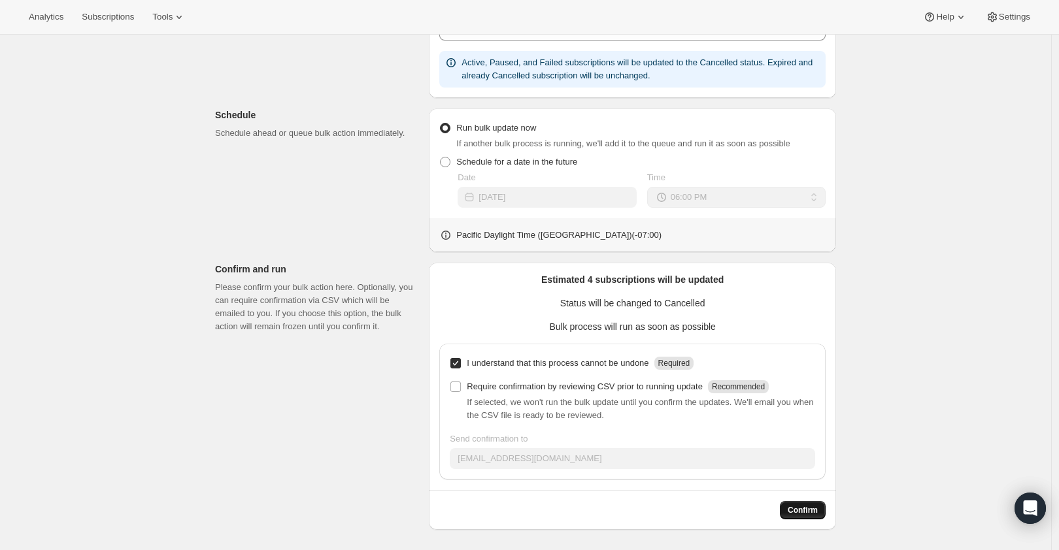
click at [802, 512] on span "Confirm" at bounding box center [802, 510] width 30 height 10
